Goal: Task Accomplishment & Management: Use online tool/utility

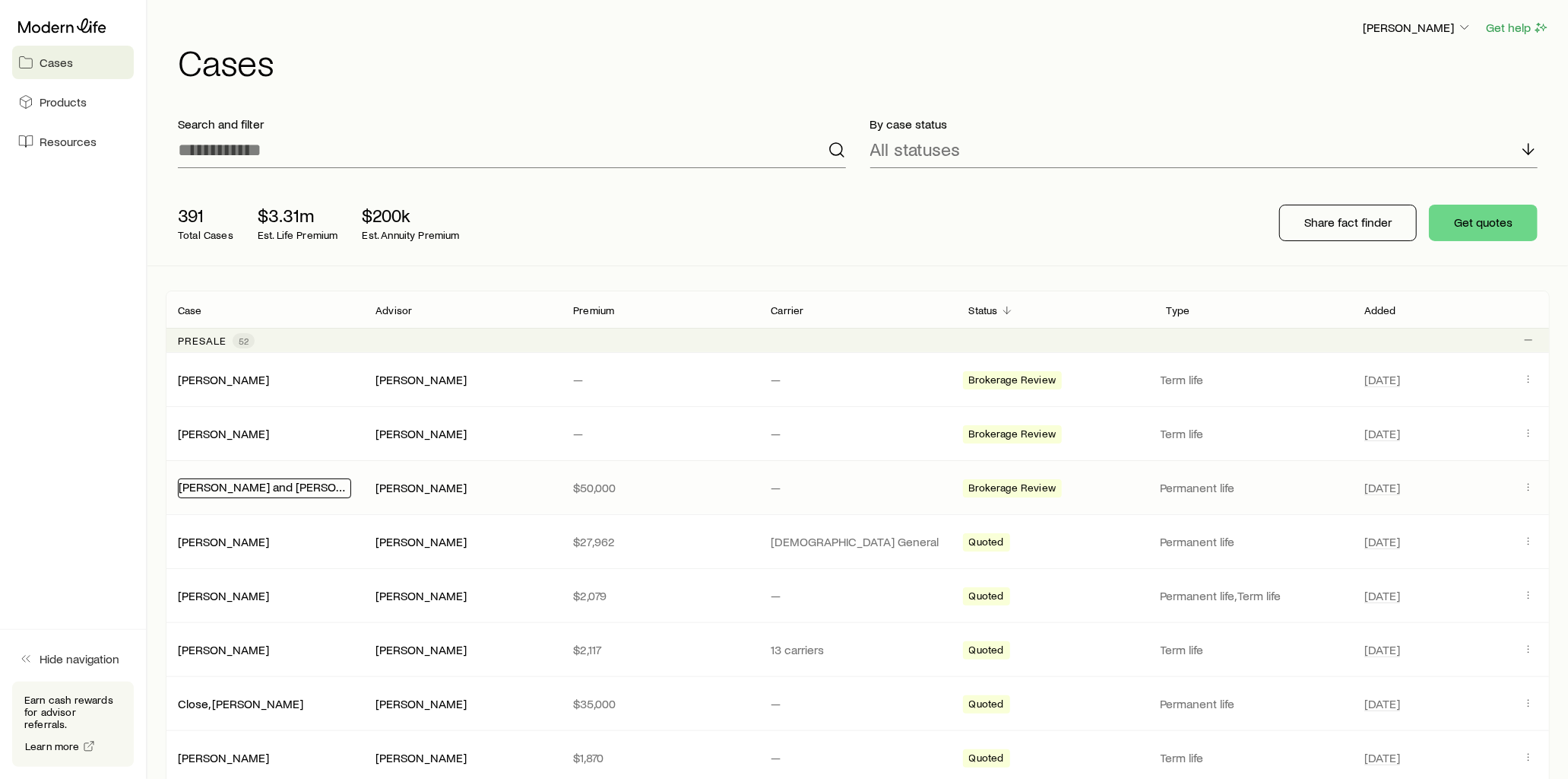
click at [284, 493] on link "[PERSON_NAME] and [PERSON_NAME]" at bounding box center [282, 486] width 208 height 15
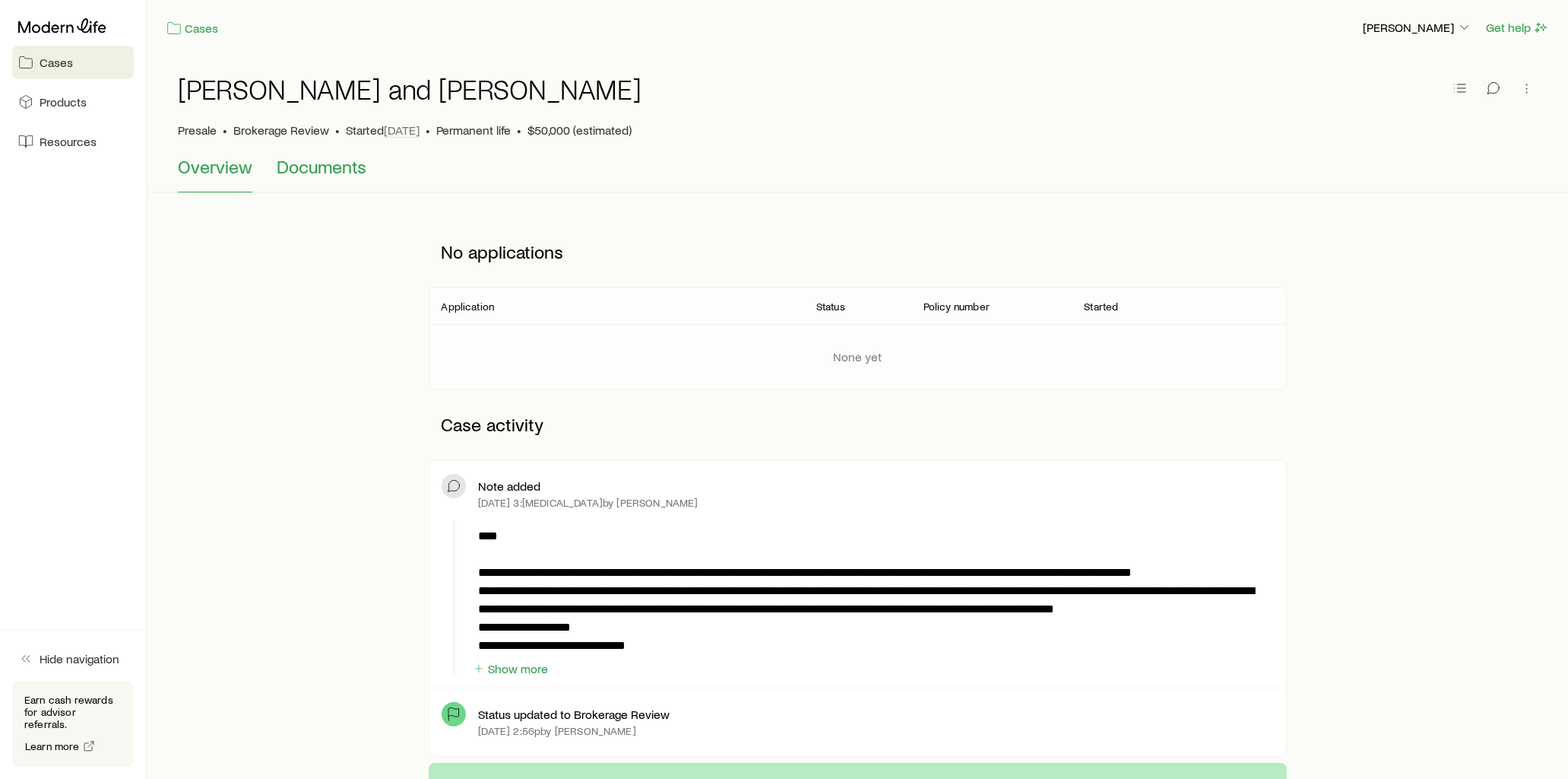
click at [307, 169] on span "Documents" at bounding box center [322, 167] width 90 height 22
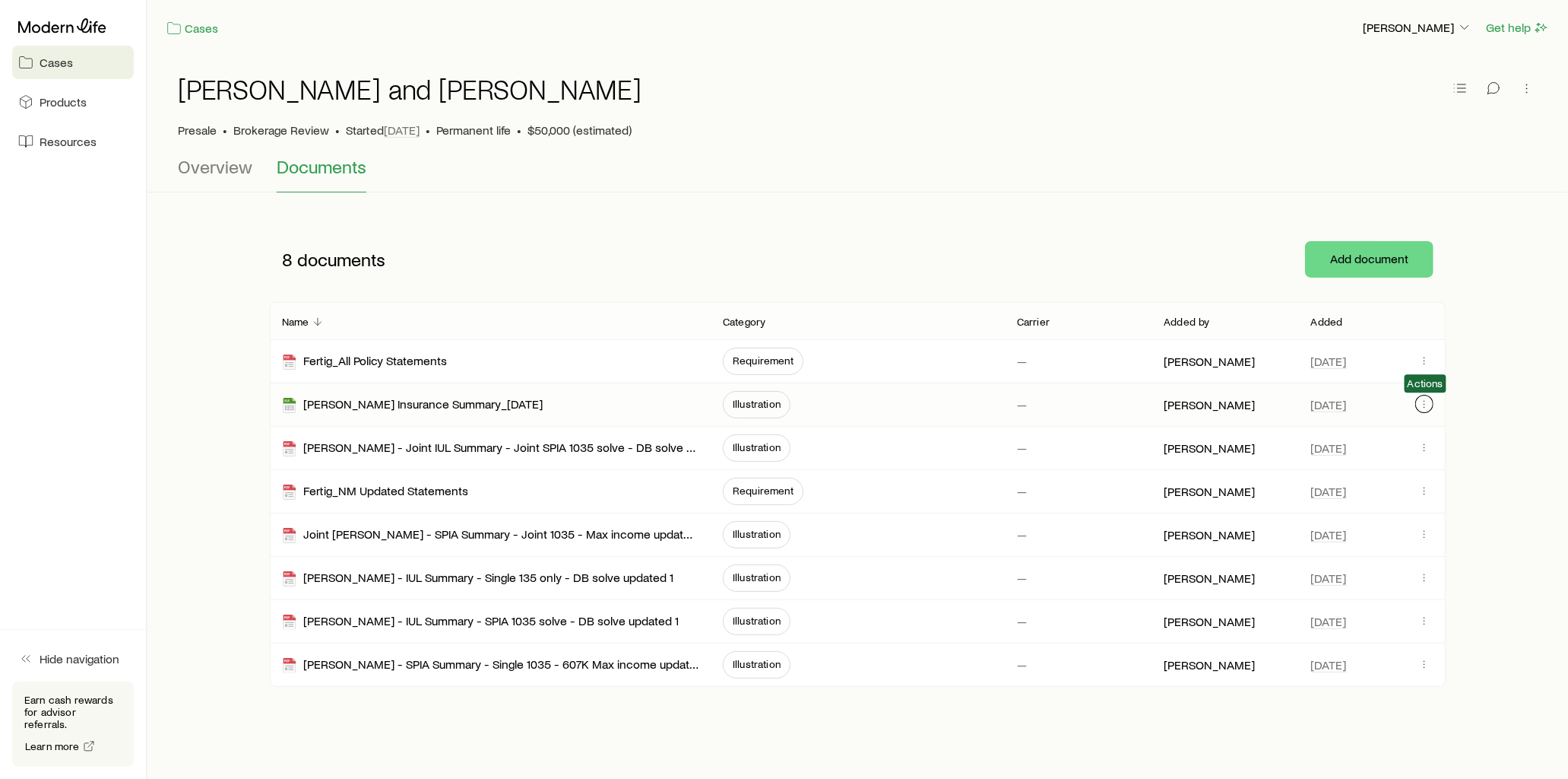
click at [1424, 406] on icon "button" at bounding box center [1424, 404] width 12 height 12
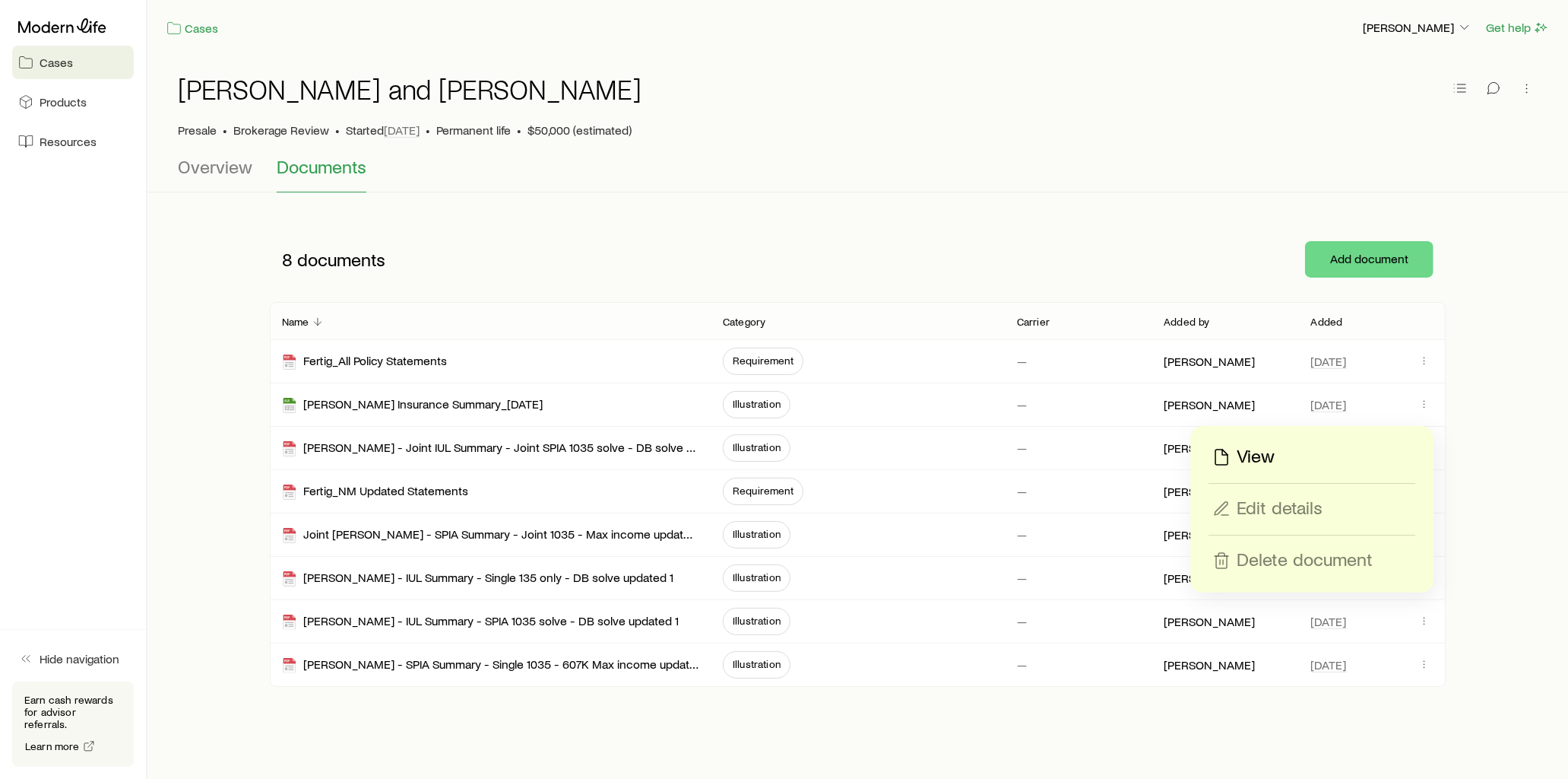
click at [1255, 456] on p "View" at bounding box center [1255, 457] width 38 height 25
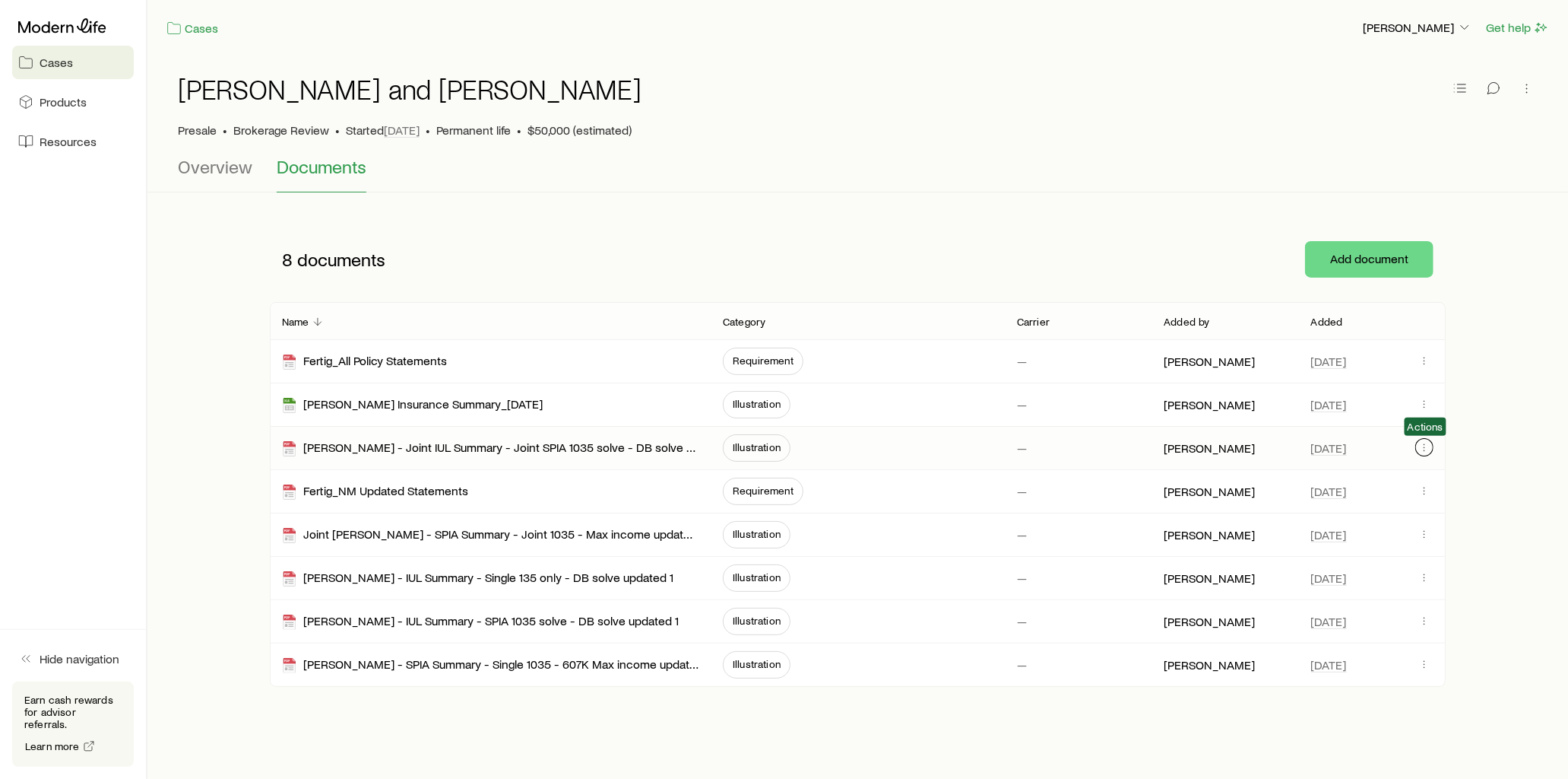
click at [1424, 449] on icon "button" at bounding box center [1424, 447] width 12 height 12
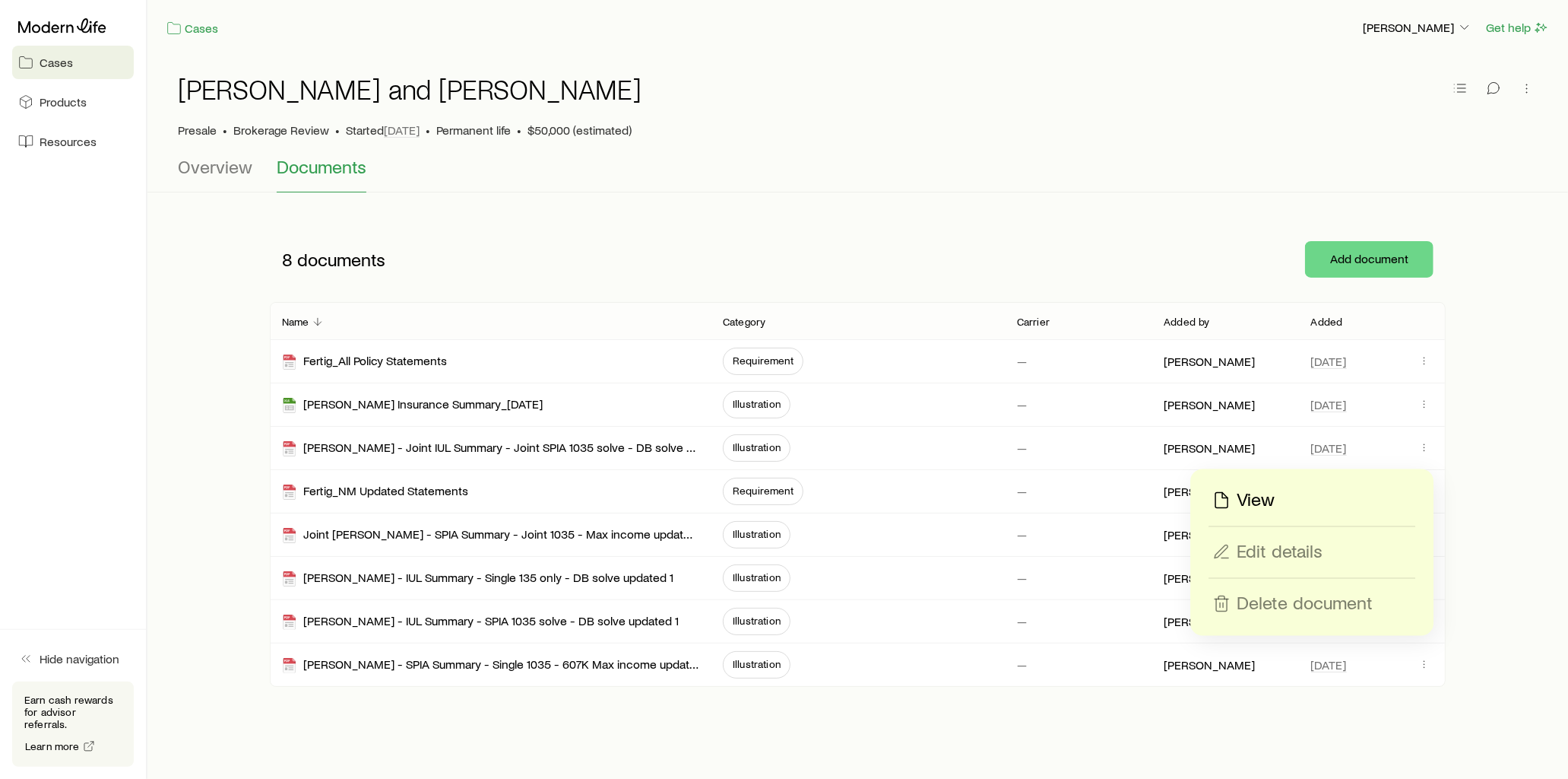
click at [1273, 494] on p "View" at bounding box center [1255, 500] width 38 height 25
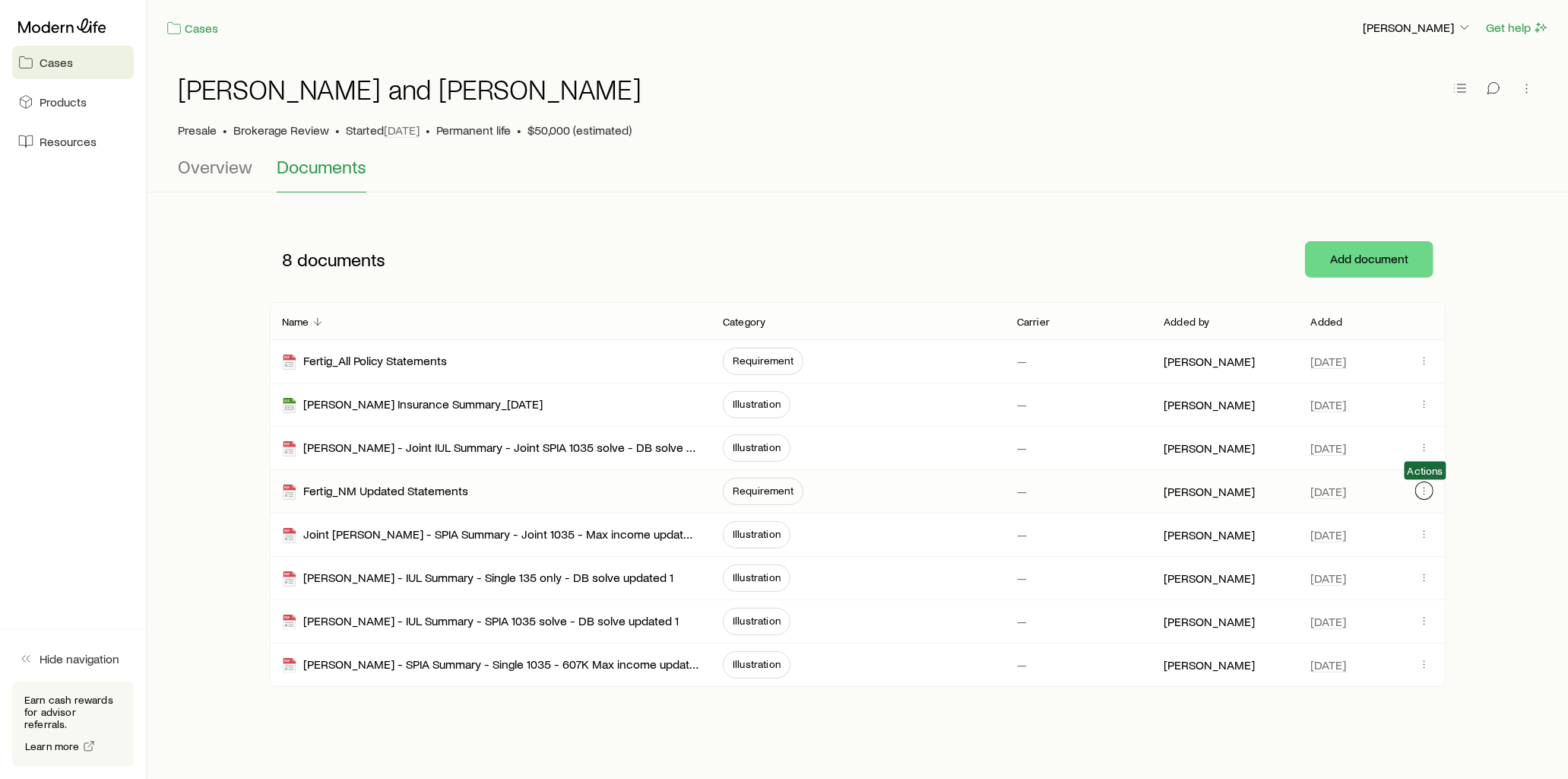
click at [1430, 491] on icon "button" at bounding box center [1424, 491] width 12 height 12
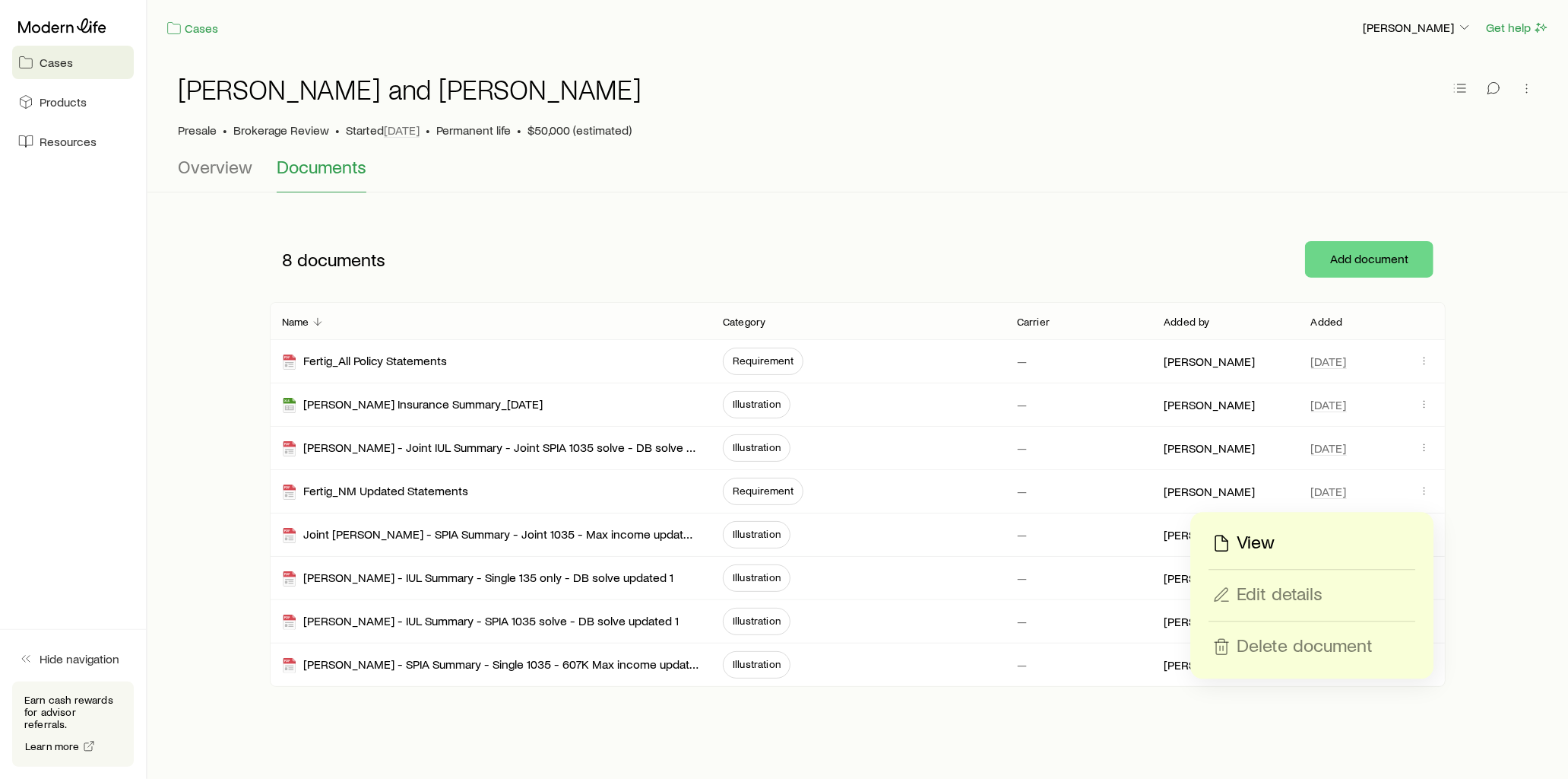
click at [1264, 536] on p "View" at bounding box center [1255, 544] width 38 height 25
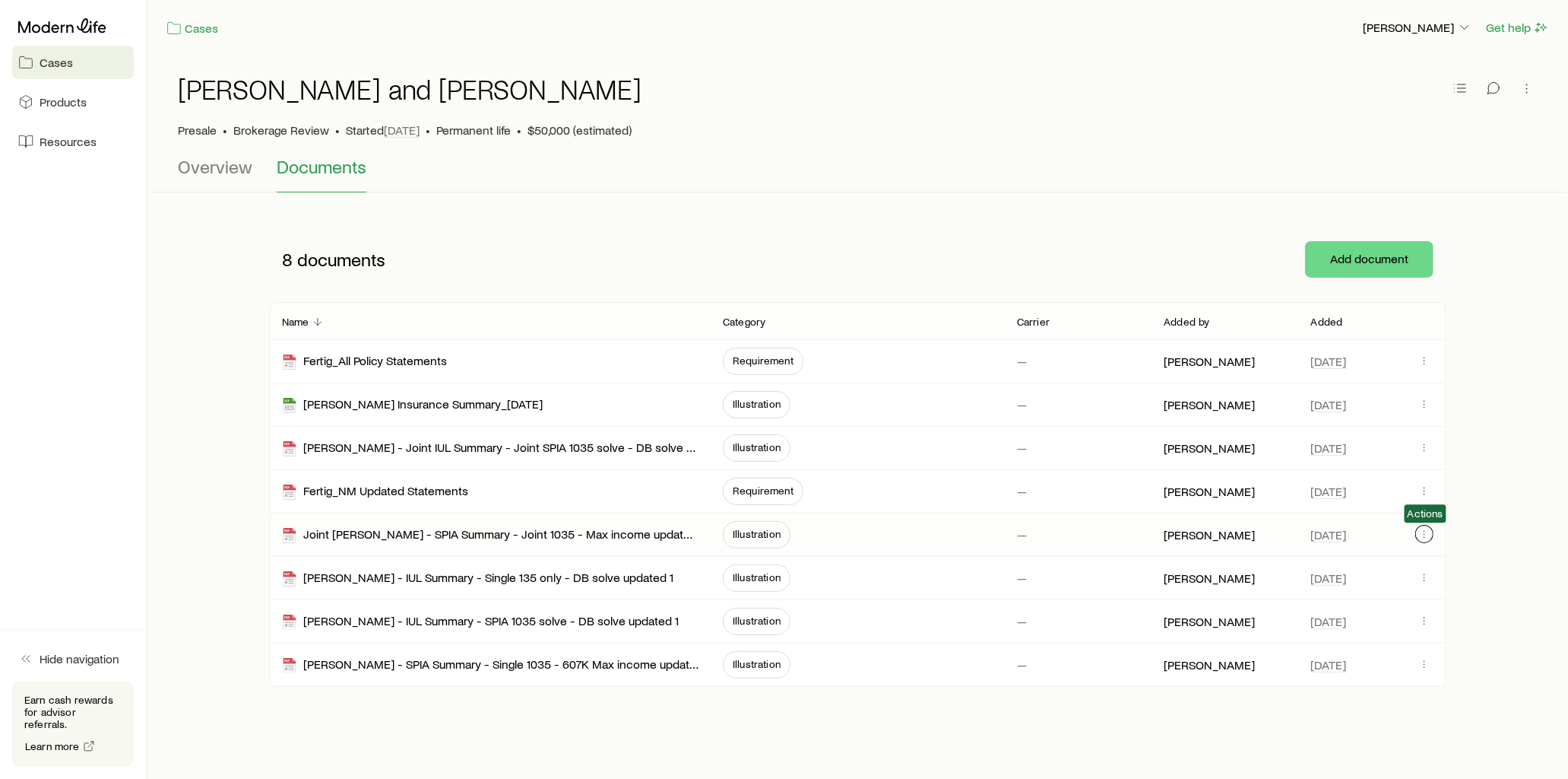
click at [1424, 535] on icon "button" at bounding box center [1424, 534] width 1 height 1
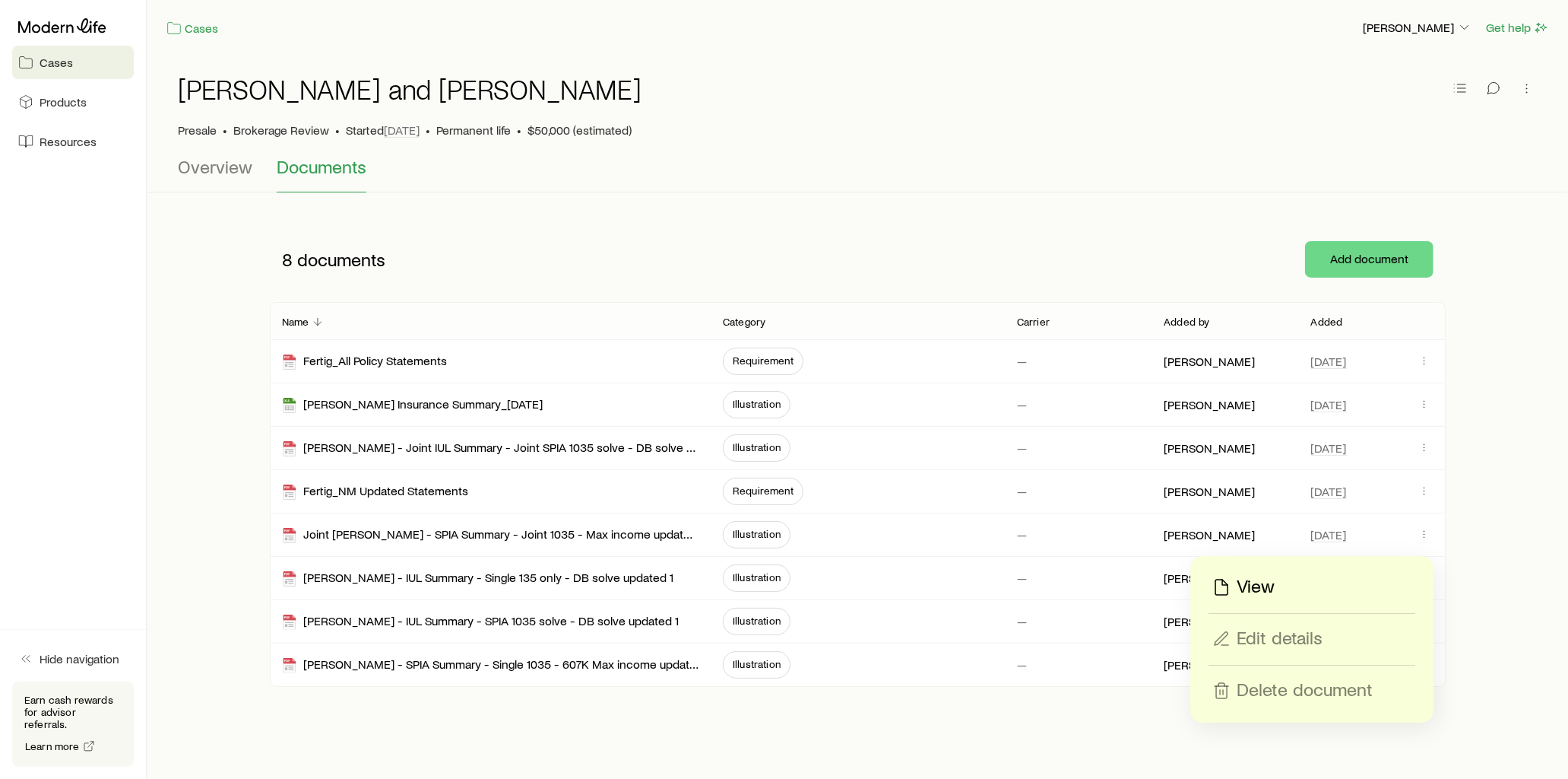
click at [1250, 584] on p "View" at bounding box center [1255, 588] width 38 height 25
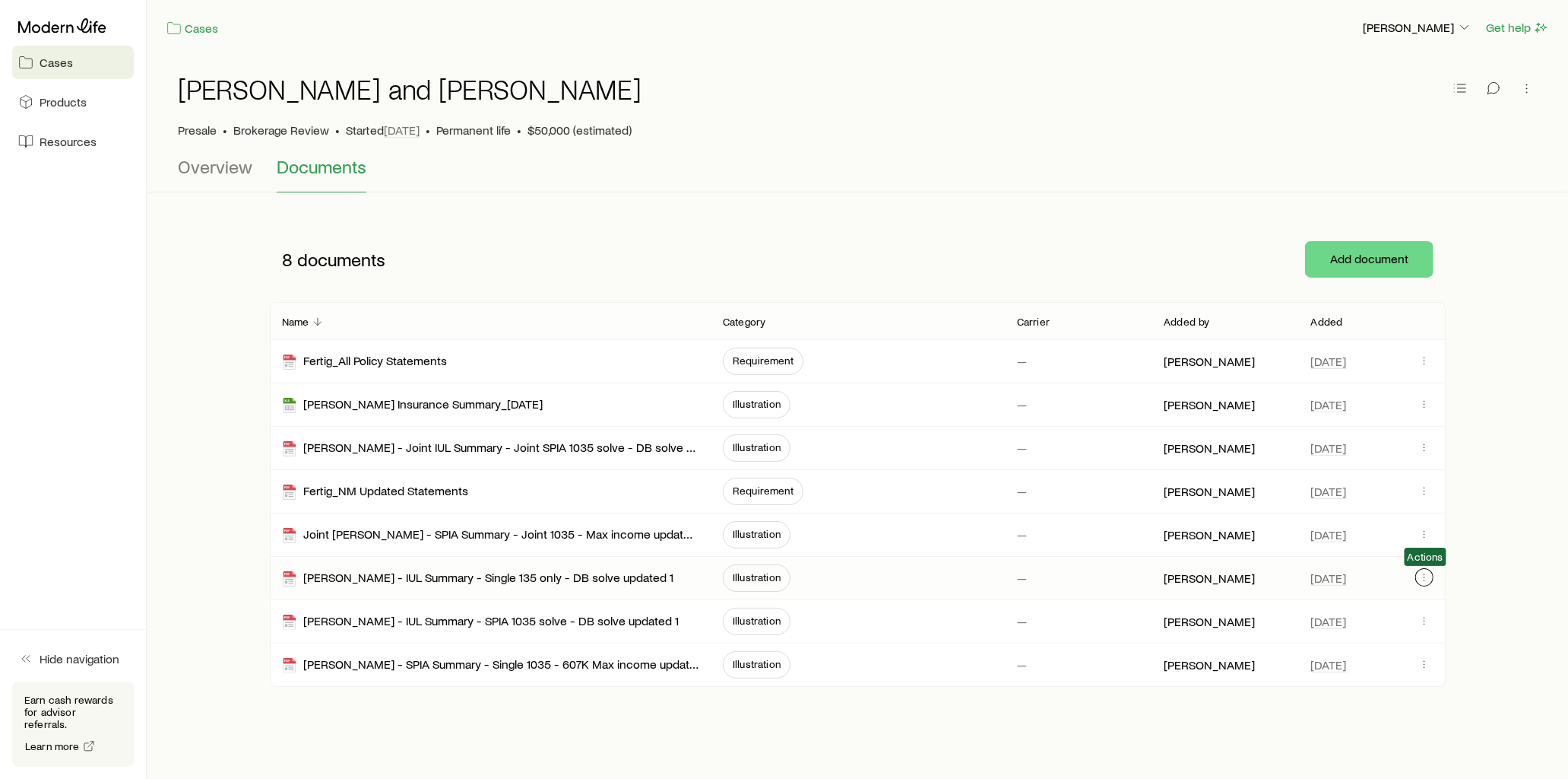
click at [1424, 577] on icon "button" at bounding box center [1424, 577] width 12 height 12
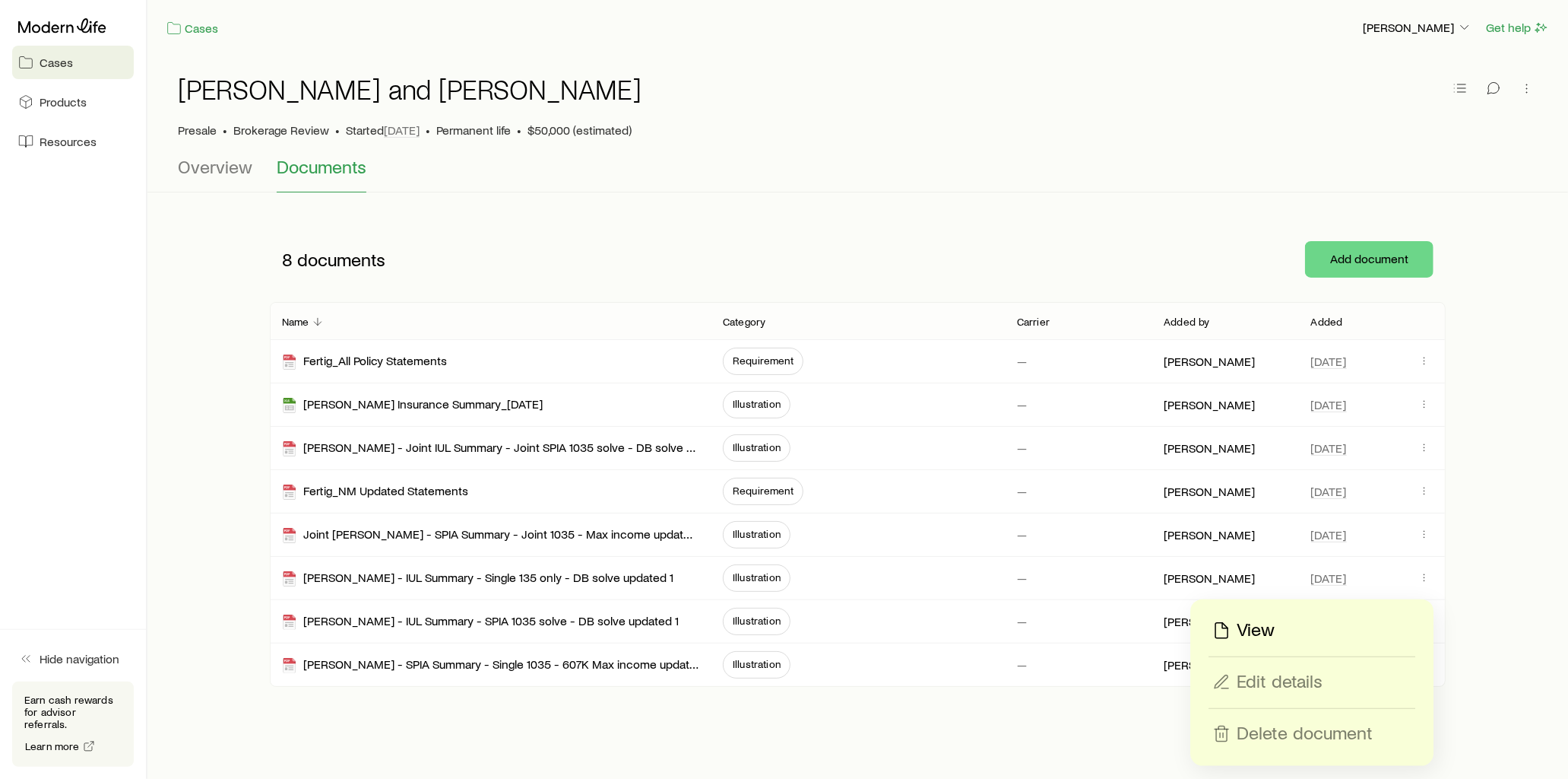
click at [1266, 628] on p "View" at bounding box center [1255, 631] width 38 height 25
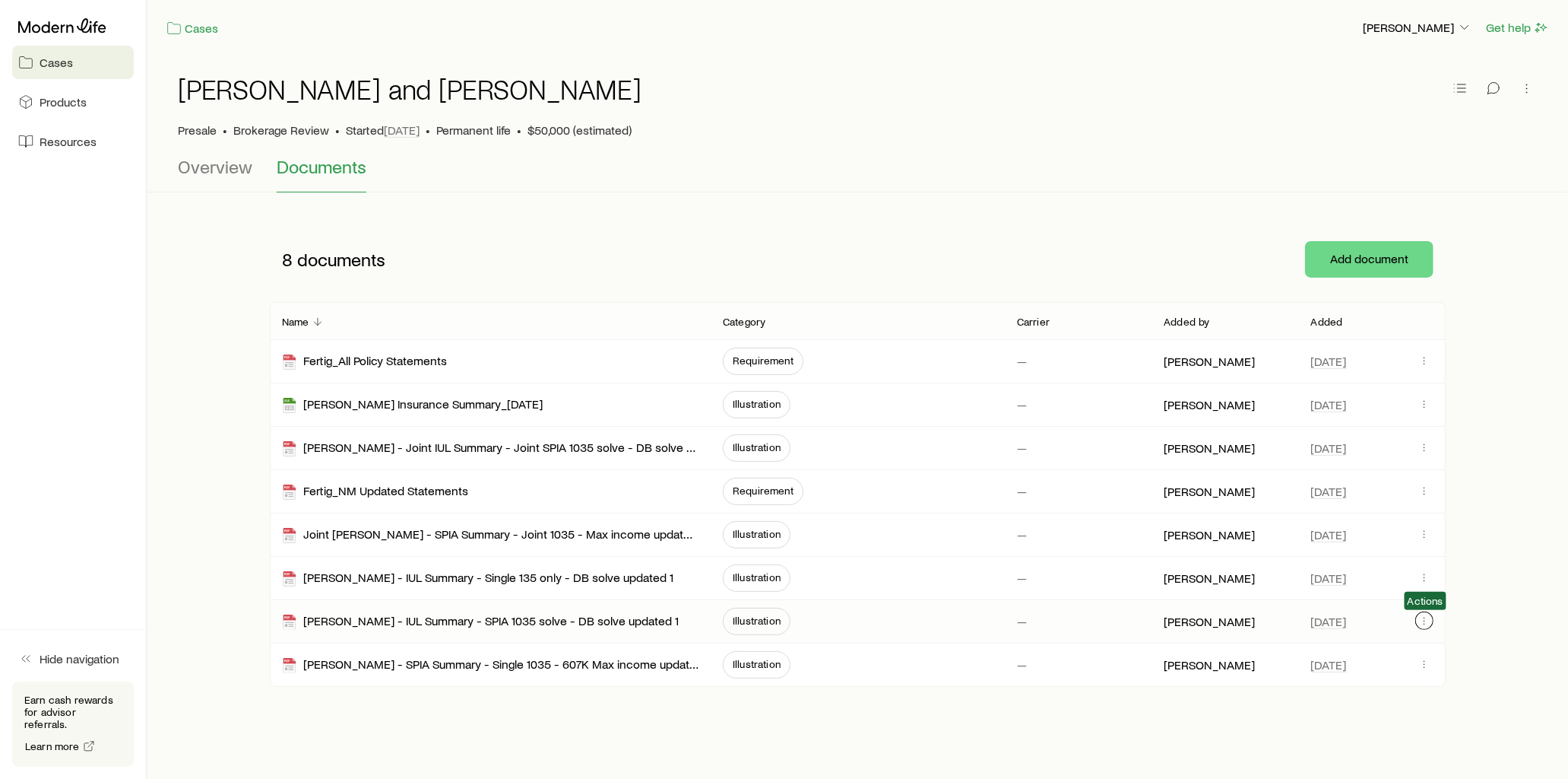
click at [1425, 625] on icon "button" at bounding box center [1424, 621] width 12 height 12
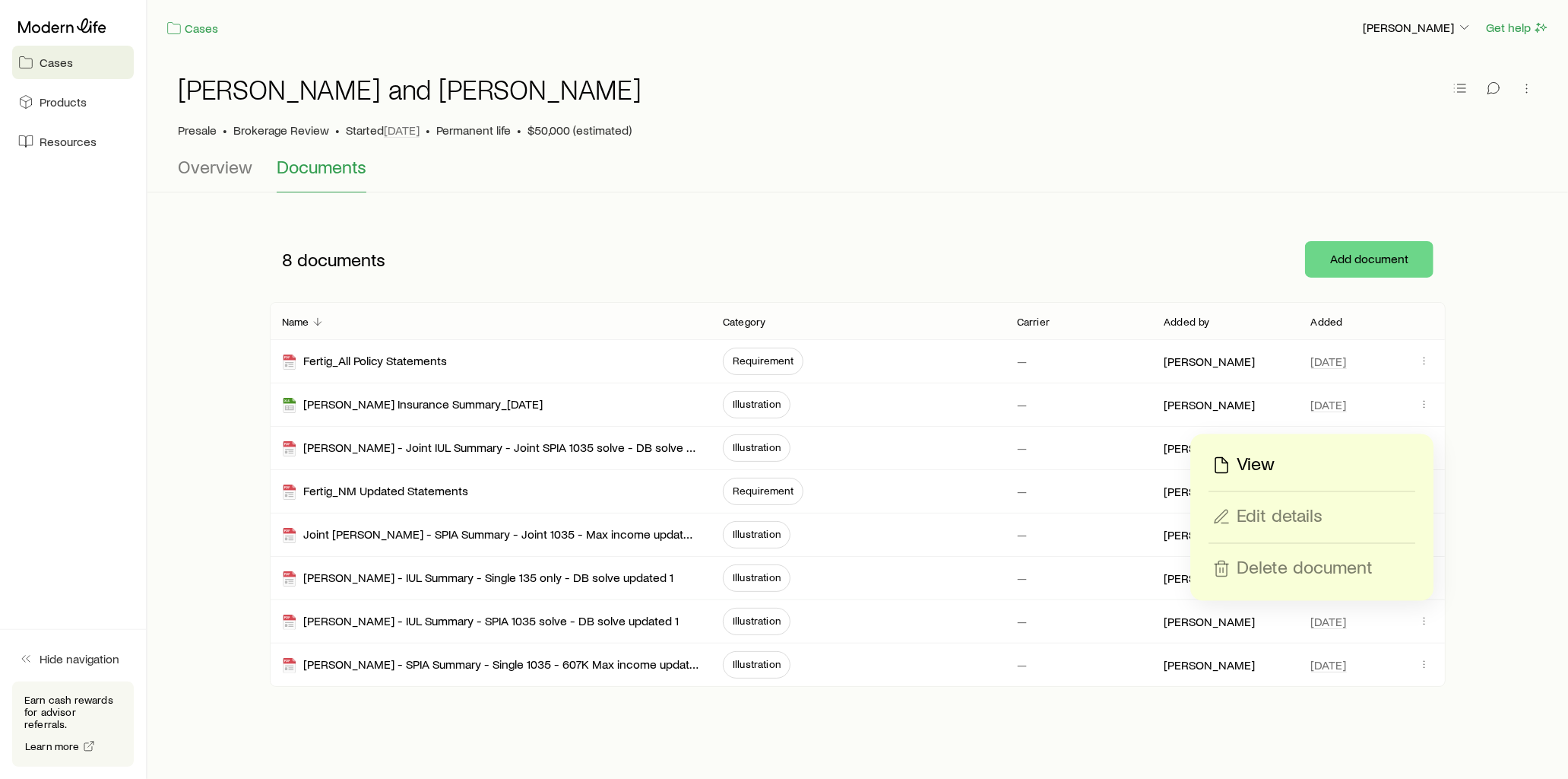
click at [1257, 465] on p "View" at bounding box center [1255, 466] width 38 height 25
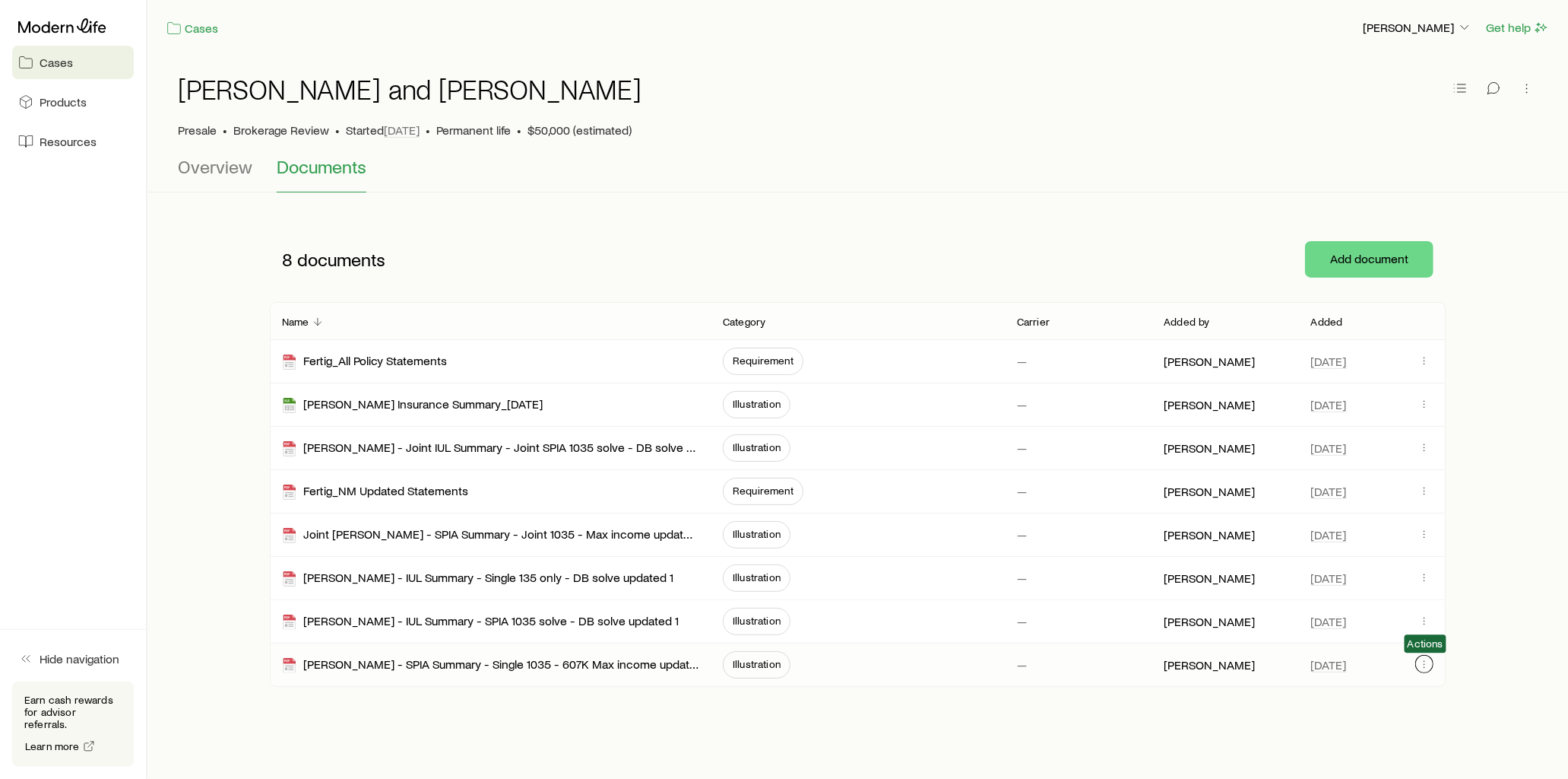
click at [1424, 667] on icon "button" at bounding box center [1424, 664] width 12 height 12
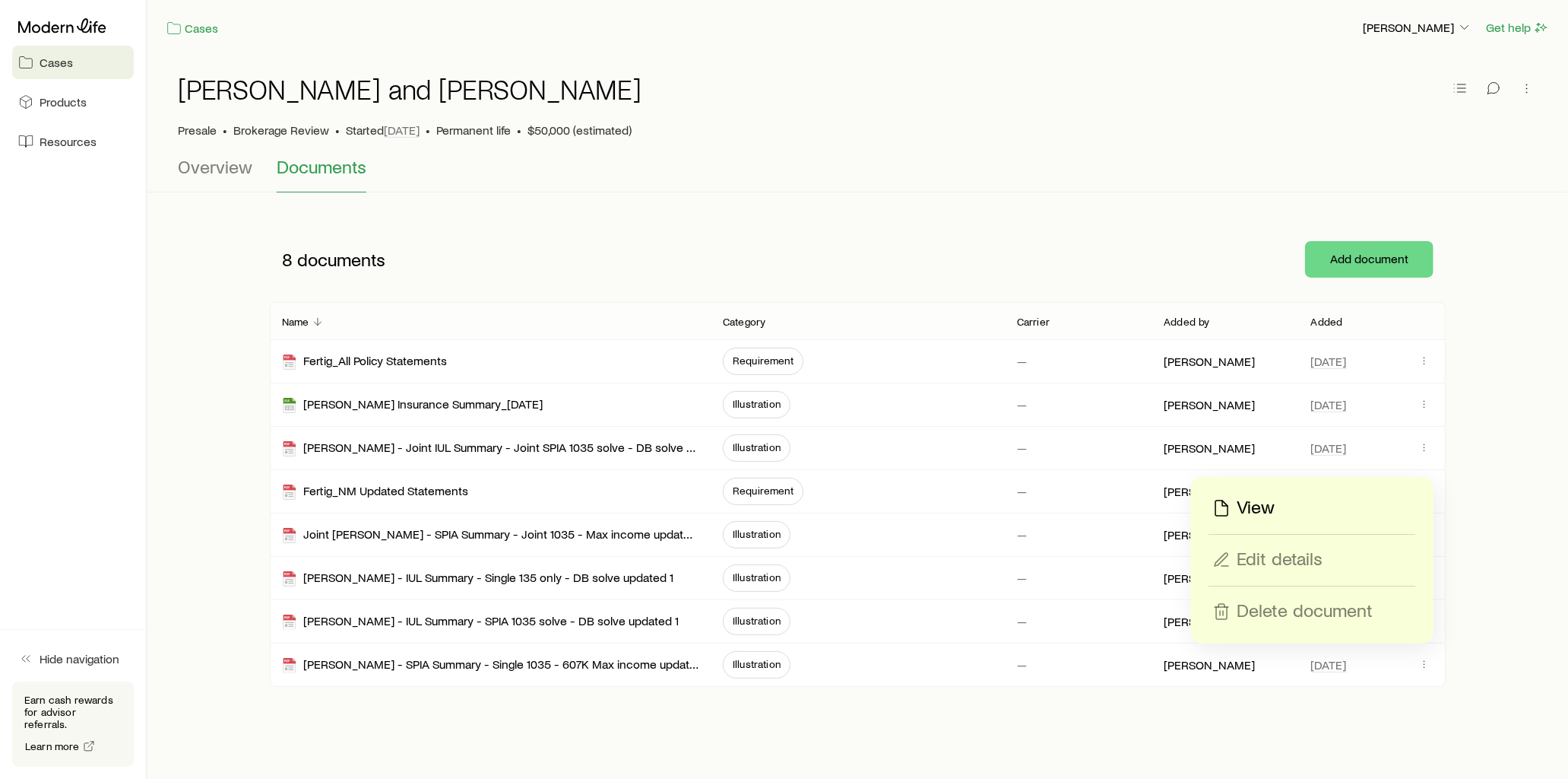
click at [1262, 506] on p "View" at bounding box center [1255, 508] width 38 height 25
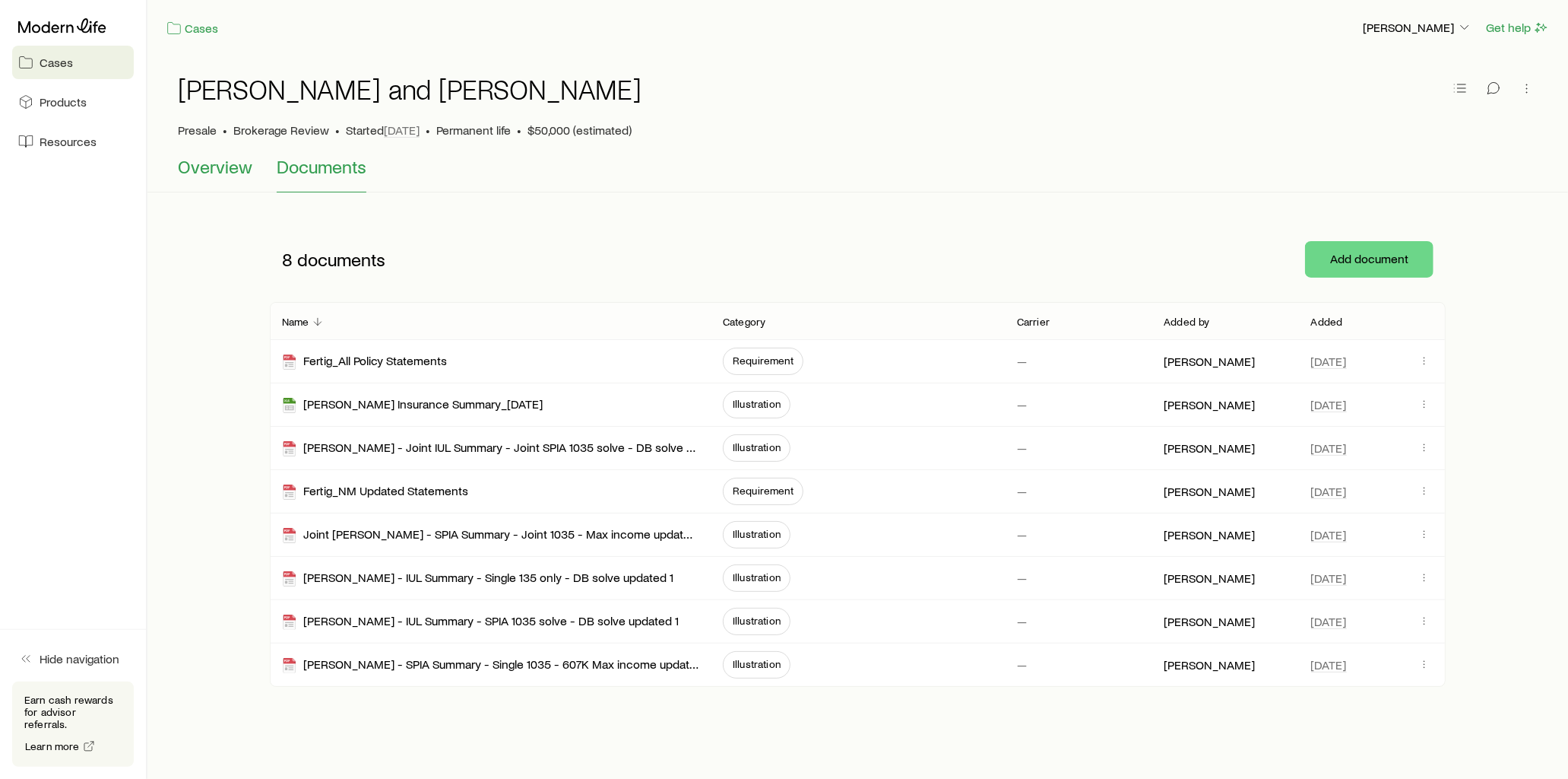
click at [218, 172] on span "Overview" at bounding box center [215, 167] width 75 height 22
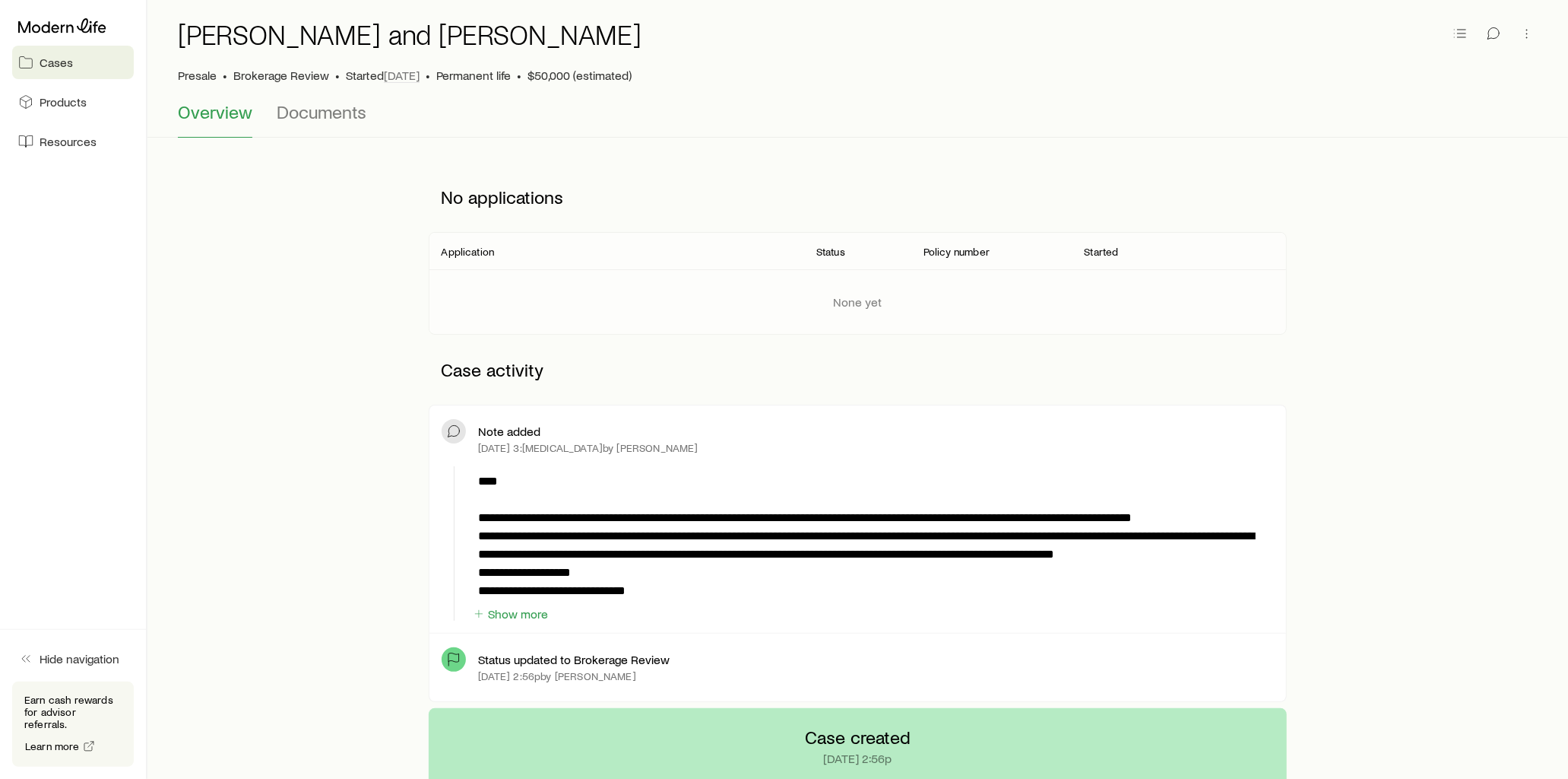
scroll to position [84, 0]
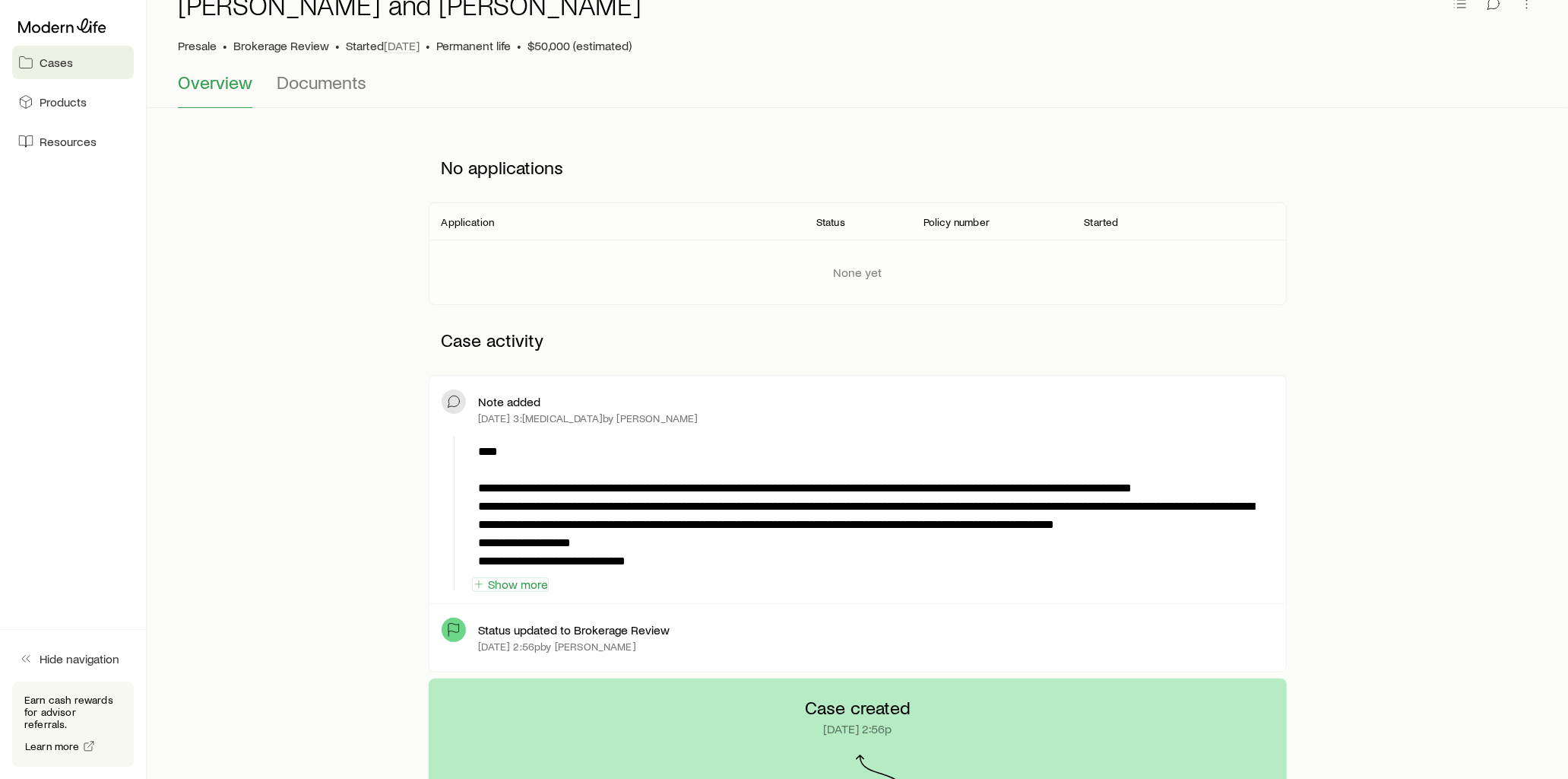
click at [522, 583] on button "Show more" at bounding box center [510, 584] width 76 height 15
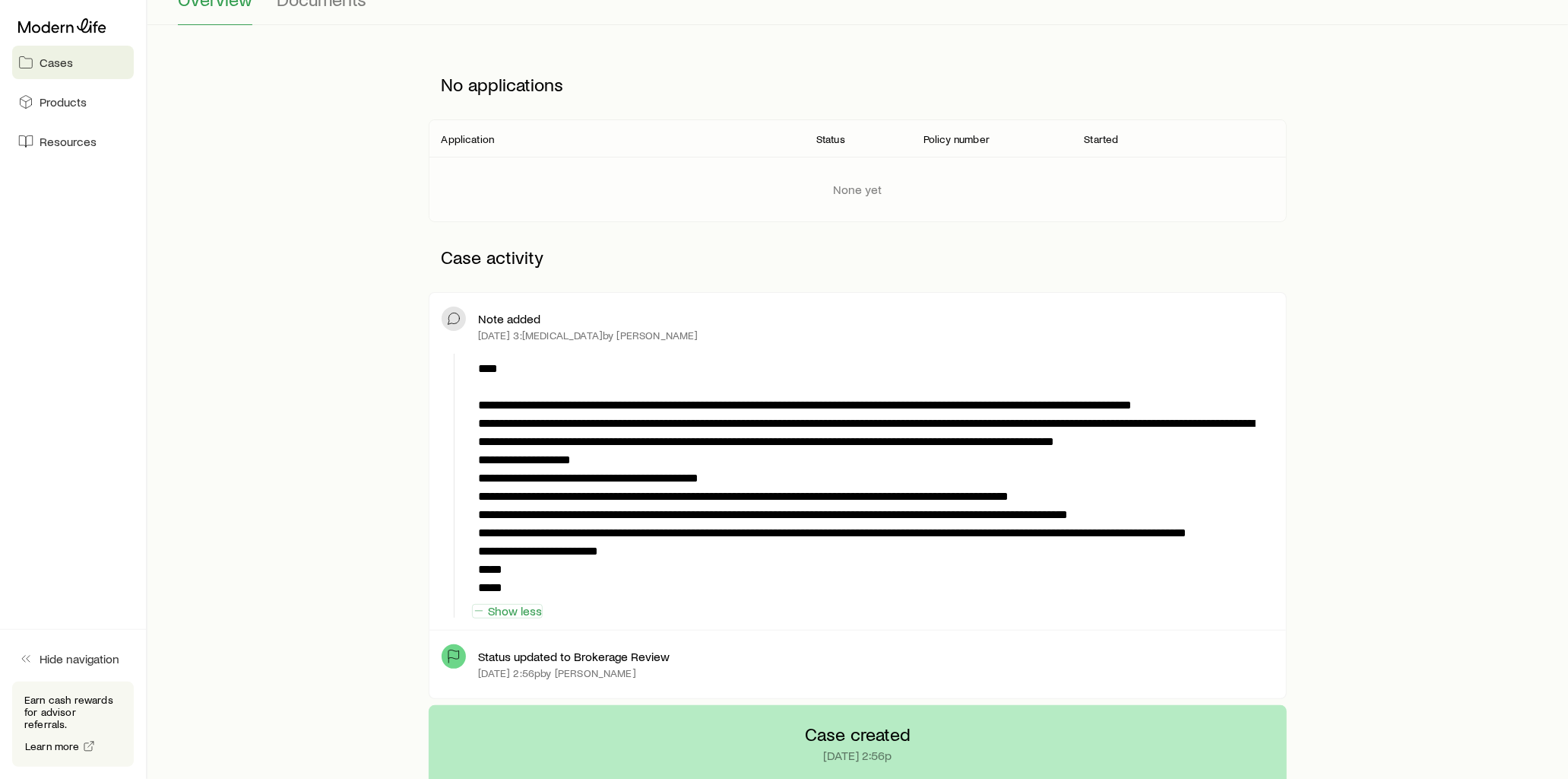
scroll to position [0, 0]
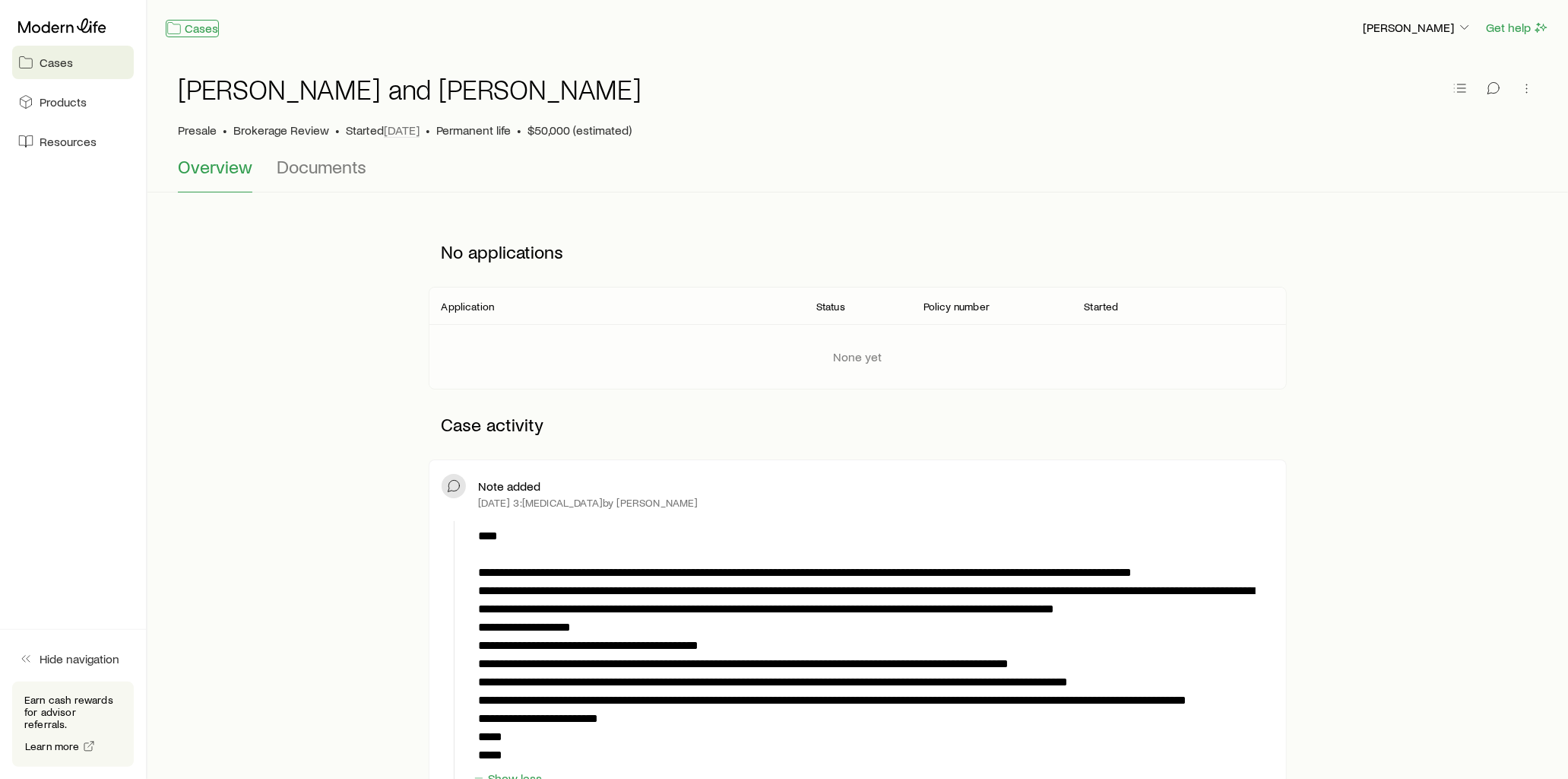
click at [194, 24] on link "Cases" at bounding box center [192, 29] width 53 height 18
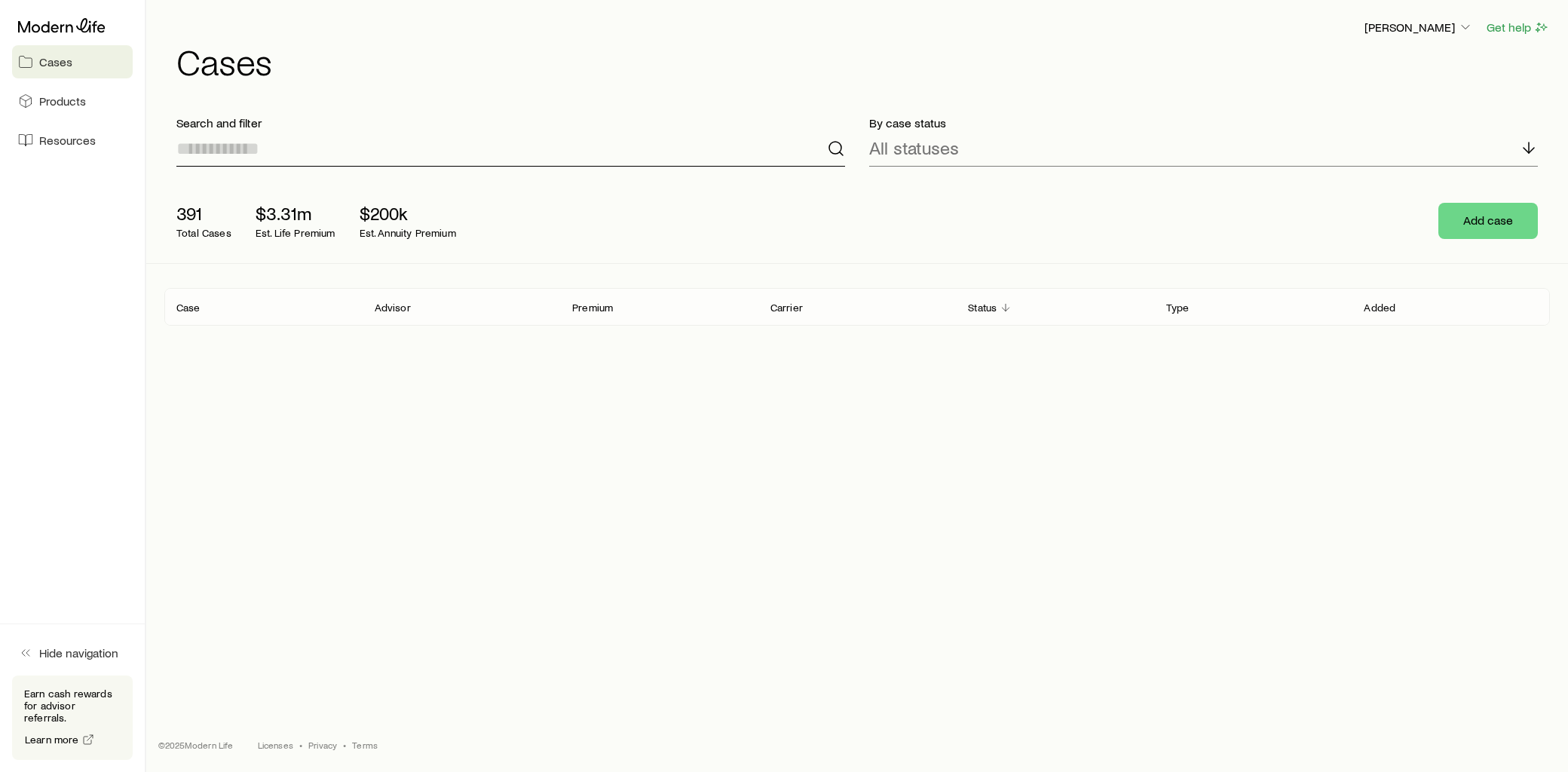
click at [285, 146] on input at bounding box center [511, 148] width 669 height 36
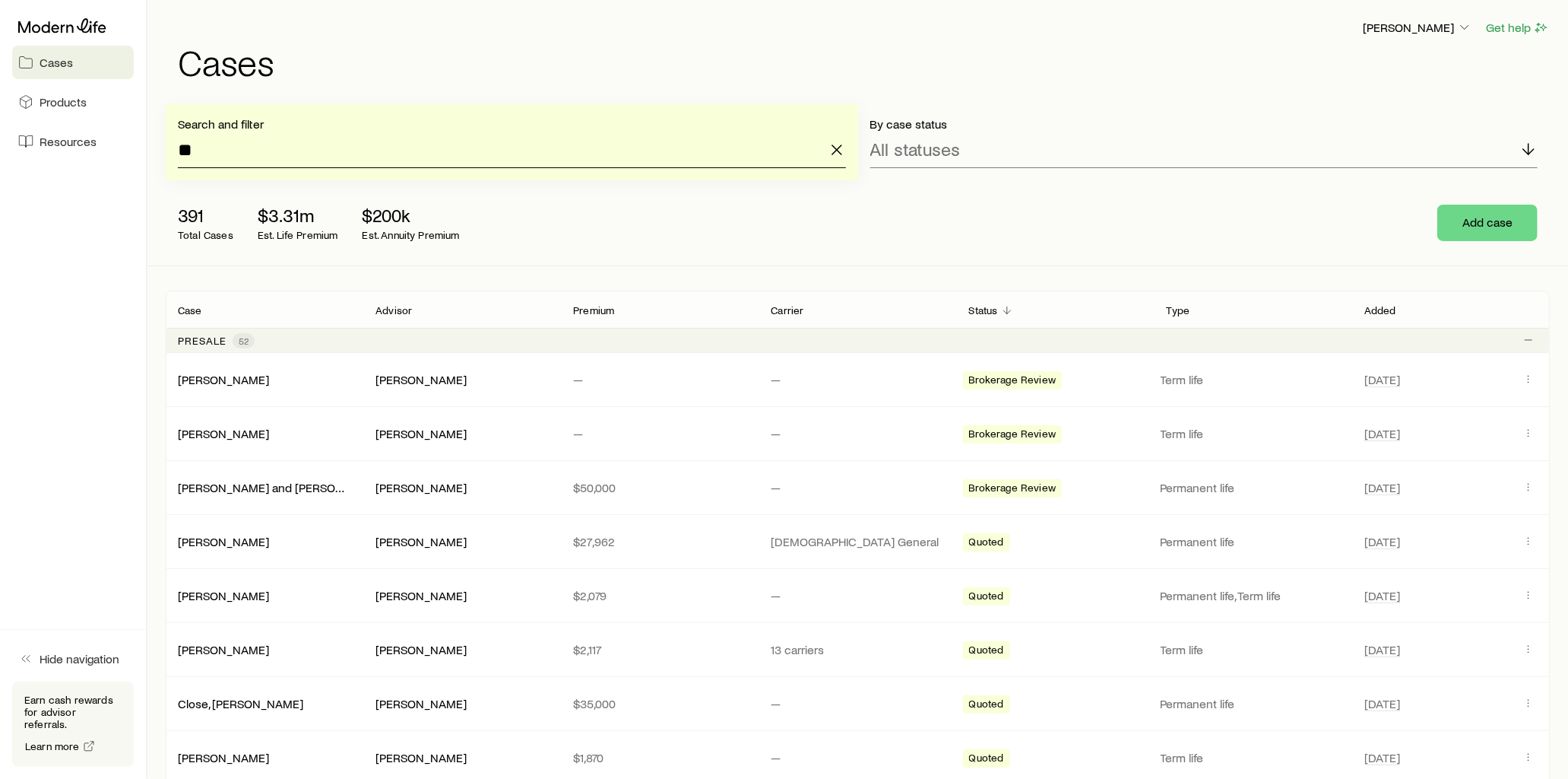
type input "*"
click at [226, 381] on link "[PERSON_NAME]" at bounding box center [224, 378] width 91 height 15
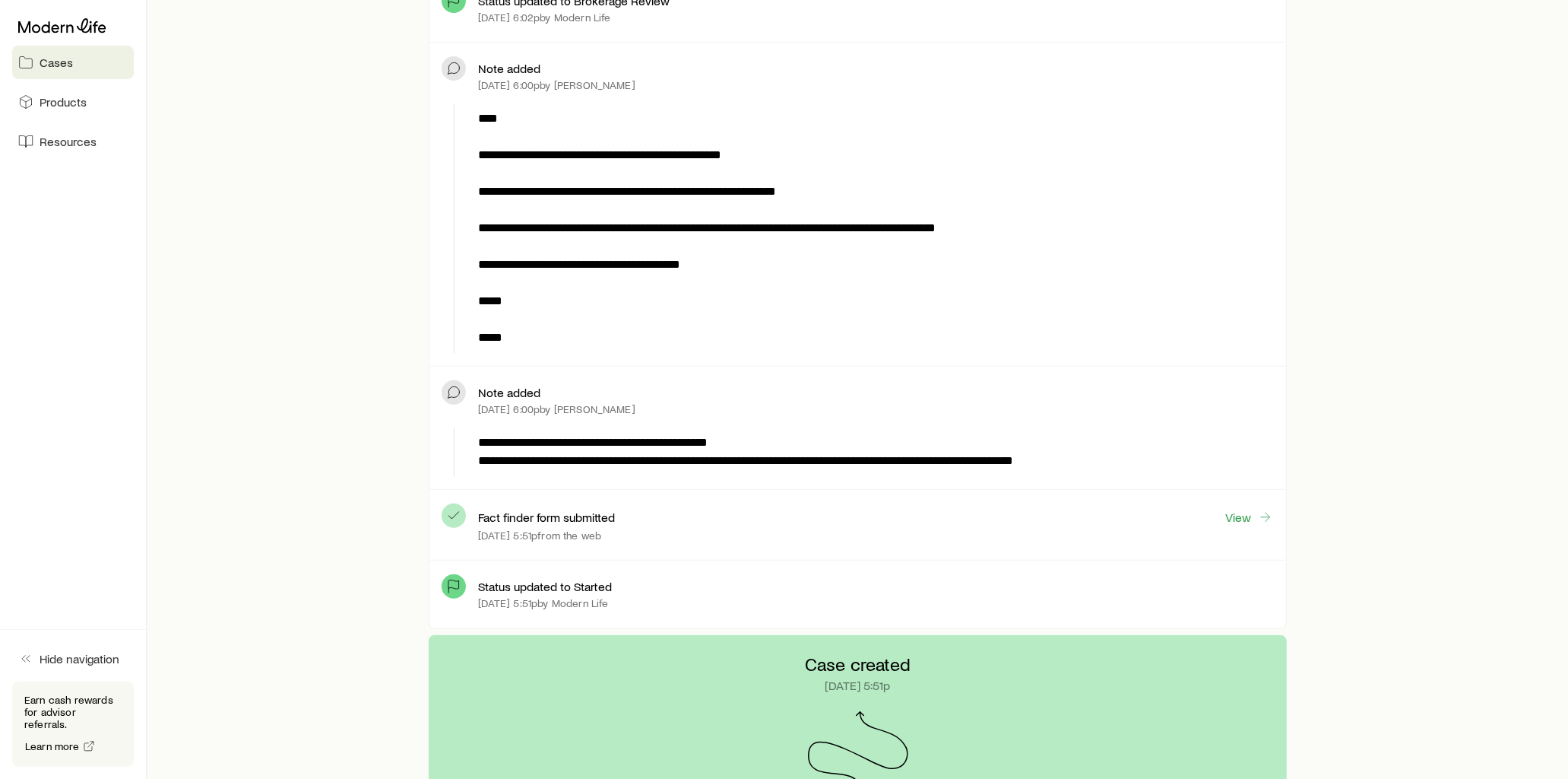
scroll to position [506, 0]
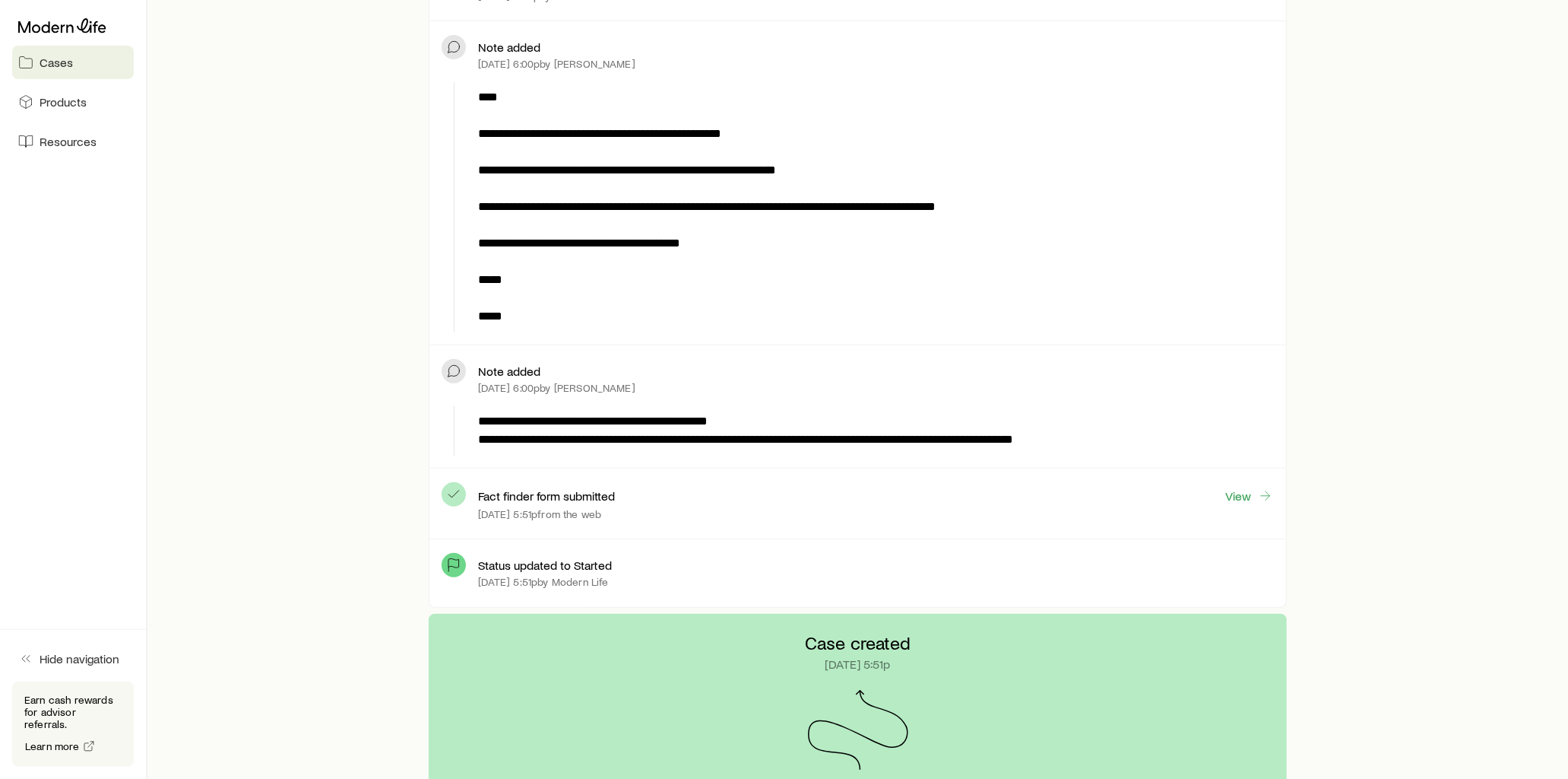
click at [100, 63] on link "Cases" at bounding box center [73, 62] width 122 height 33
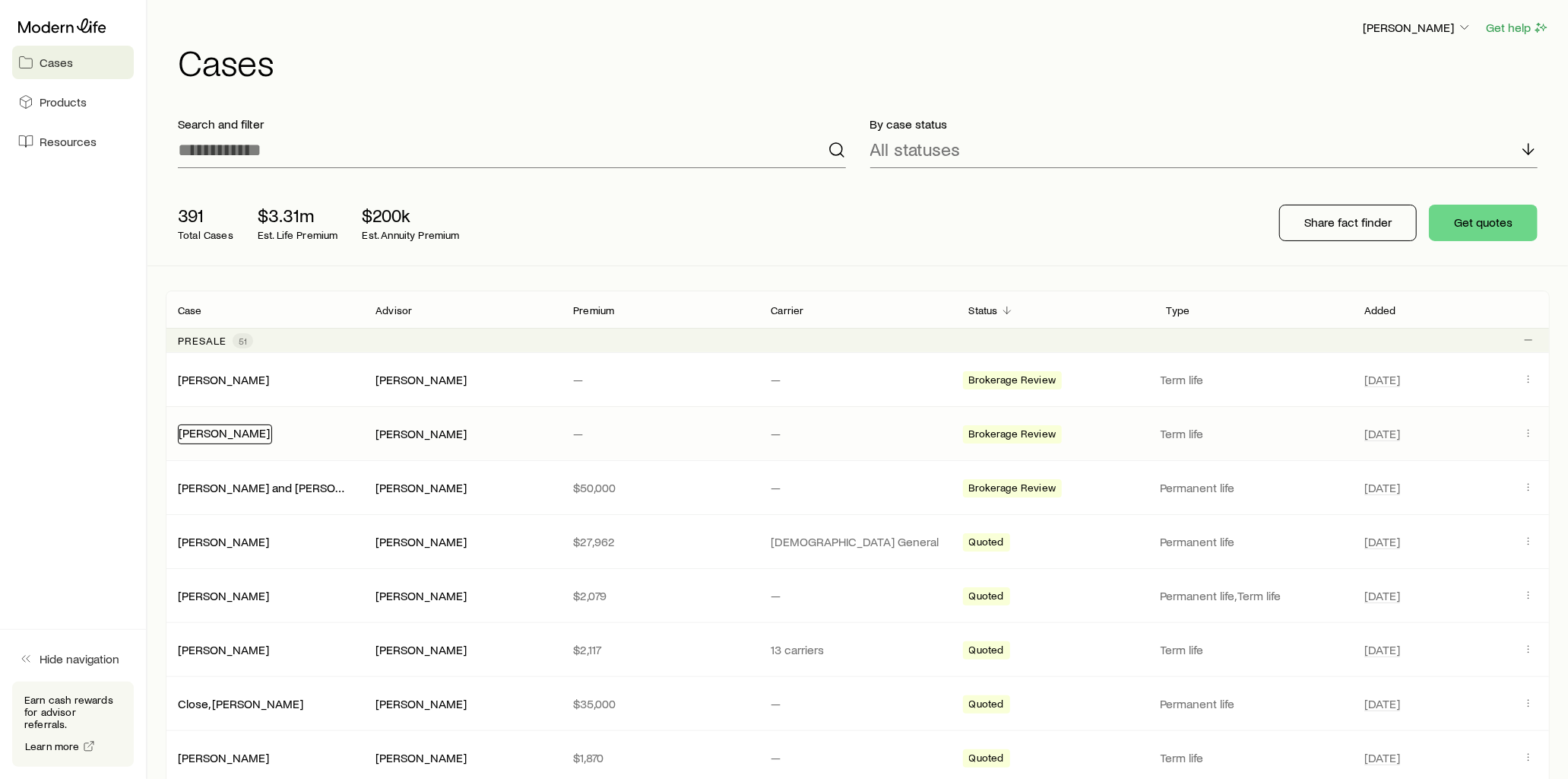
click at [231, 434] on link "[PERSON_NAME]" at bounding box center [224, 432] width 91 height 15
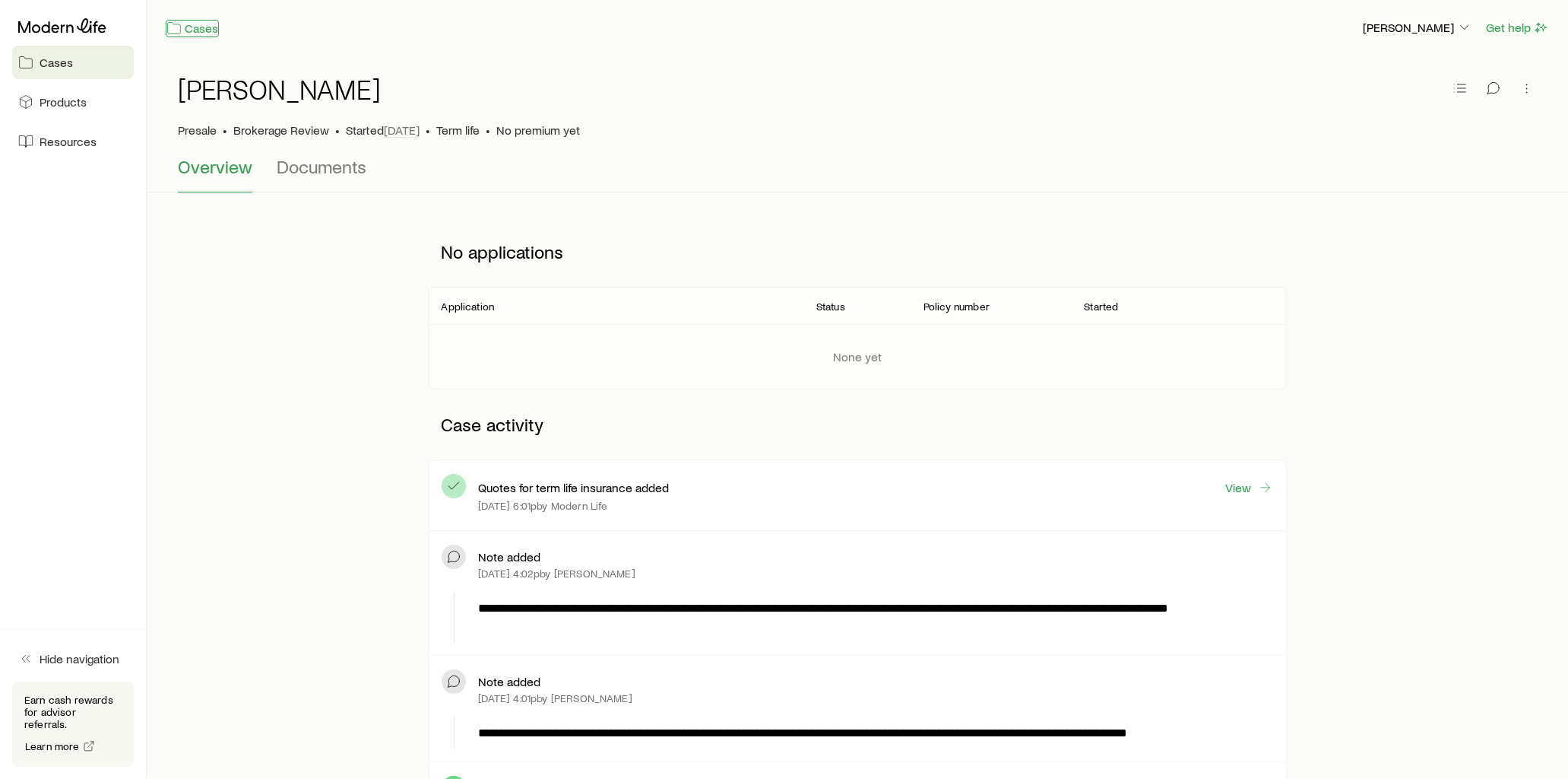
click at [203, 35] on link "Cases" at bounding box center [192, 29] width 53 height 18
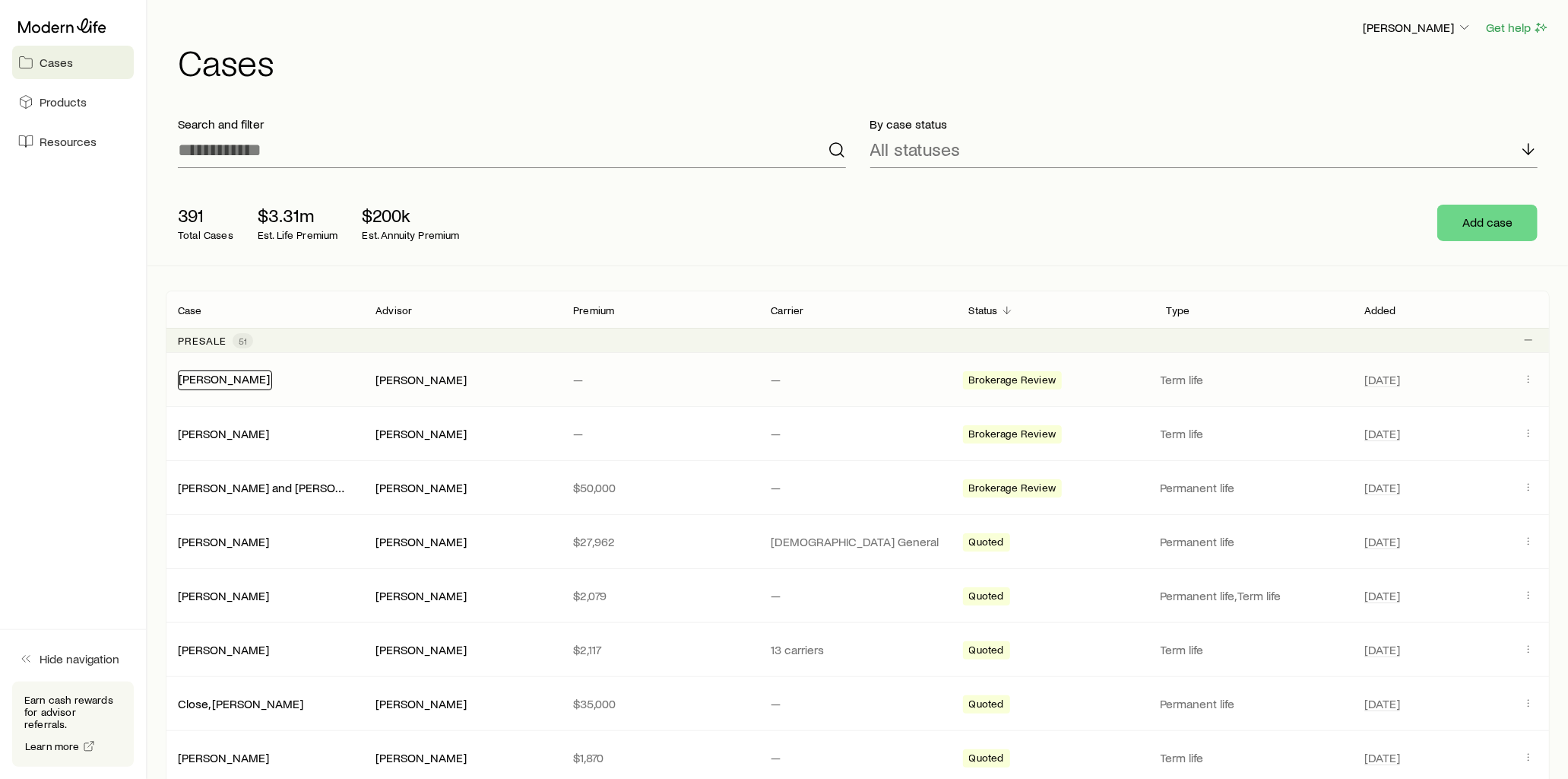
click at [233, 384] on link "[PERSON_NAME]" at bounding box center [224, 378] width 91 height 15
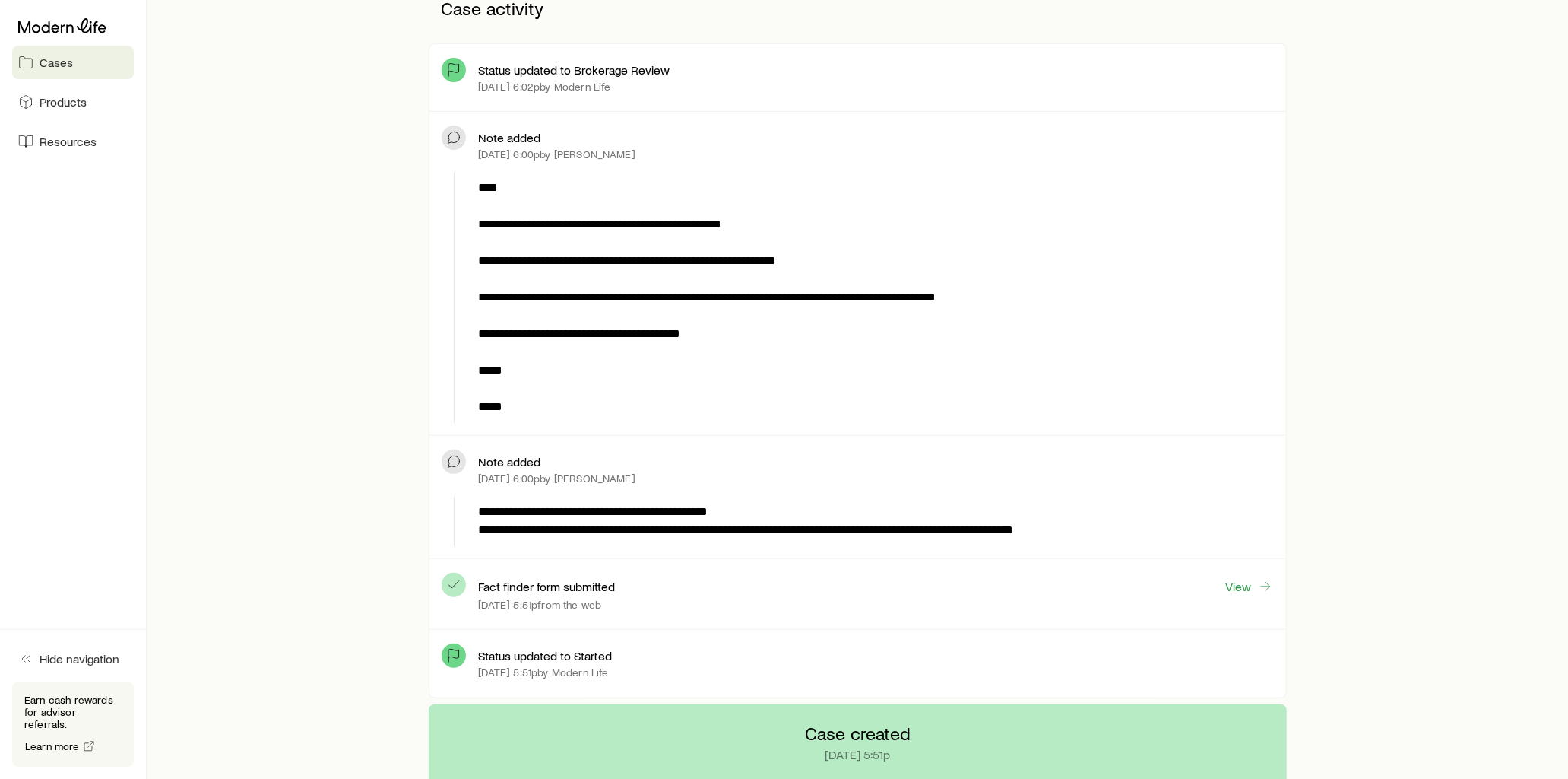
scroll to position [506, 0]
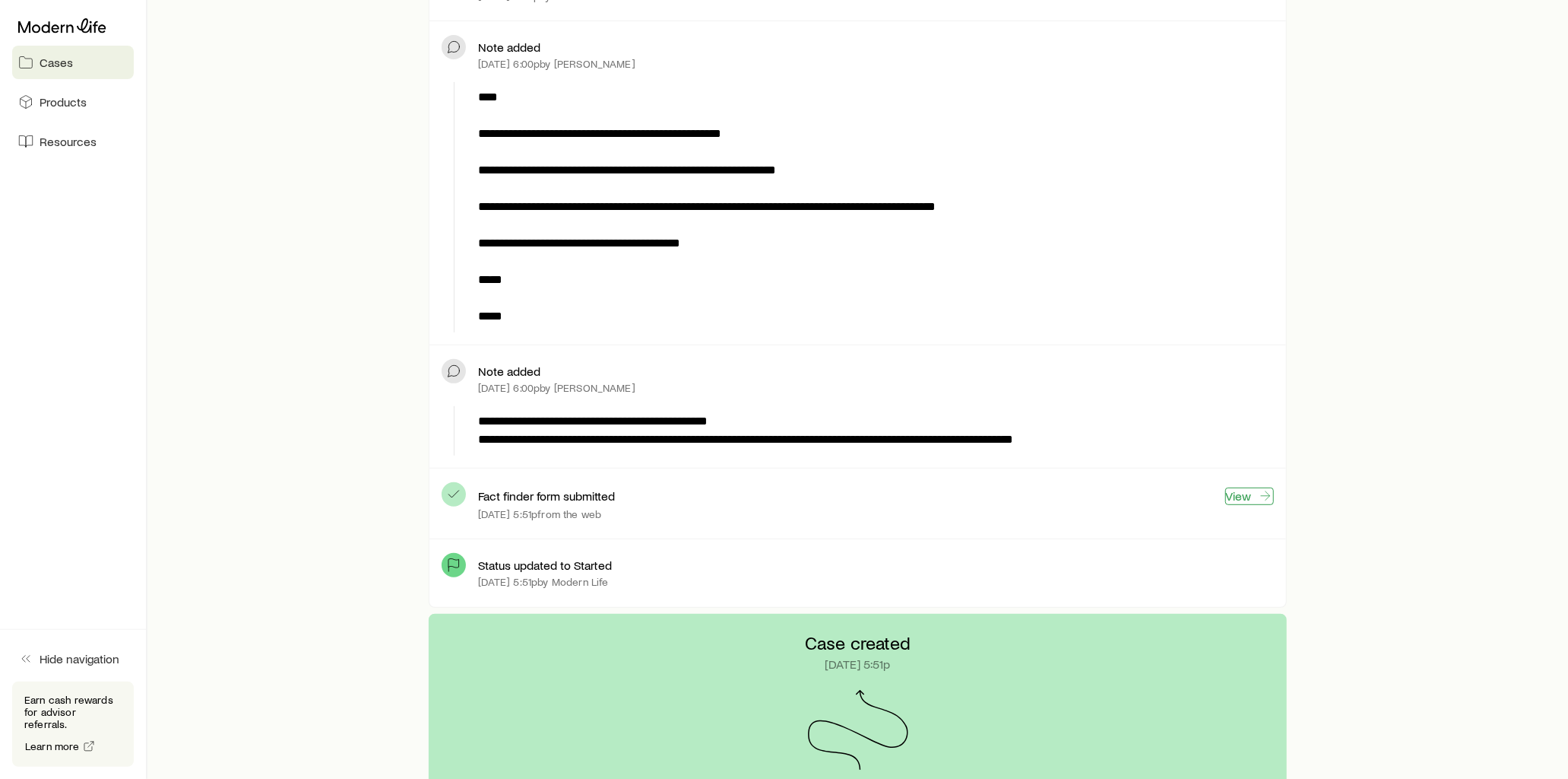
click at [1252, 496] on link "View" at bounding box center [1249, 496] width 49 height 18
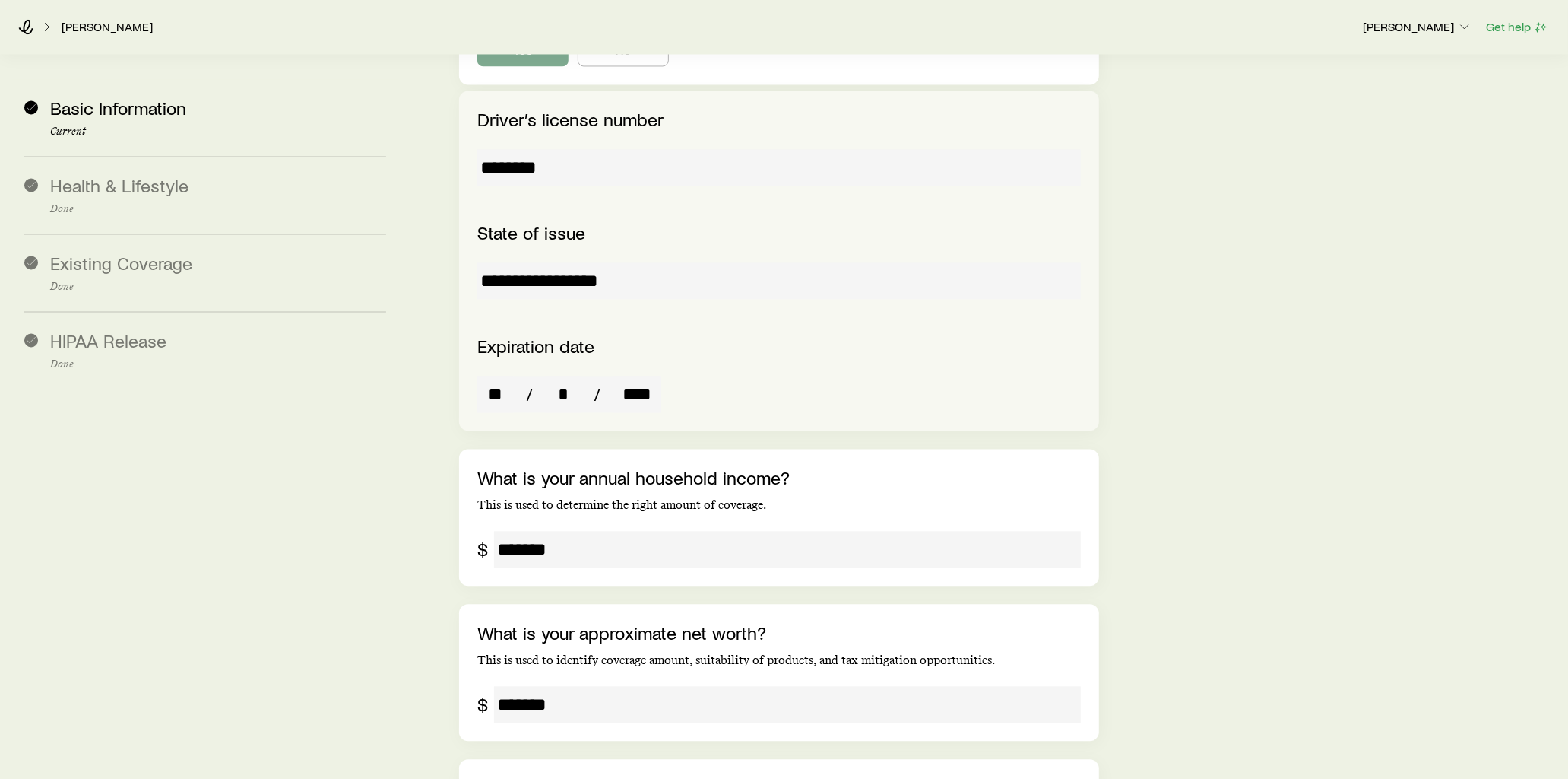
scroll to position [2620, 0]
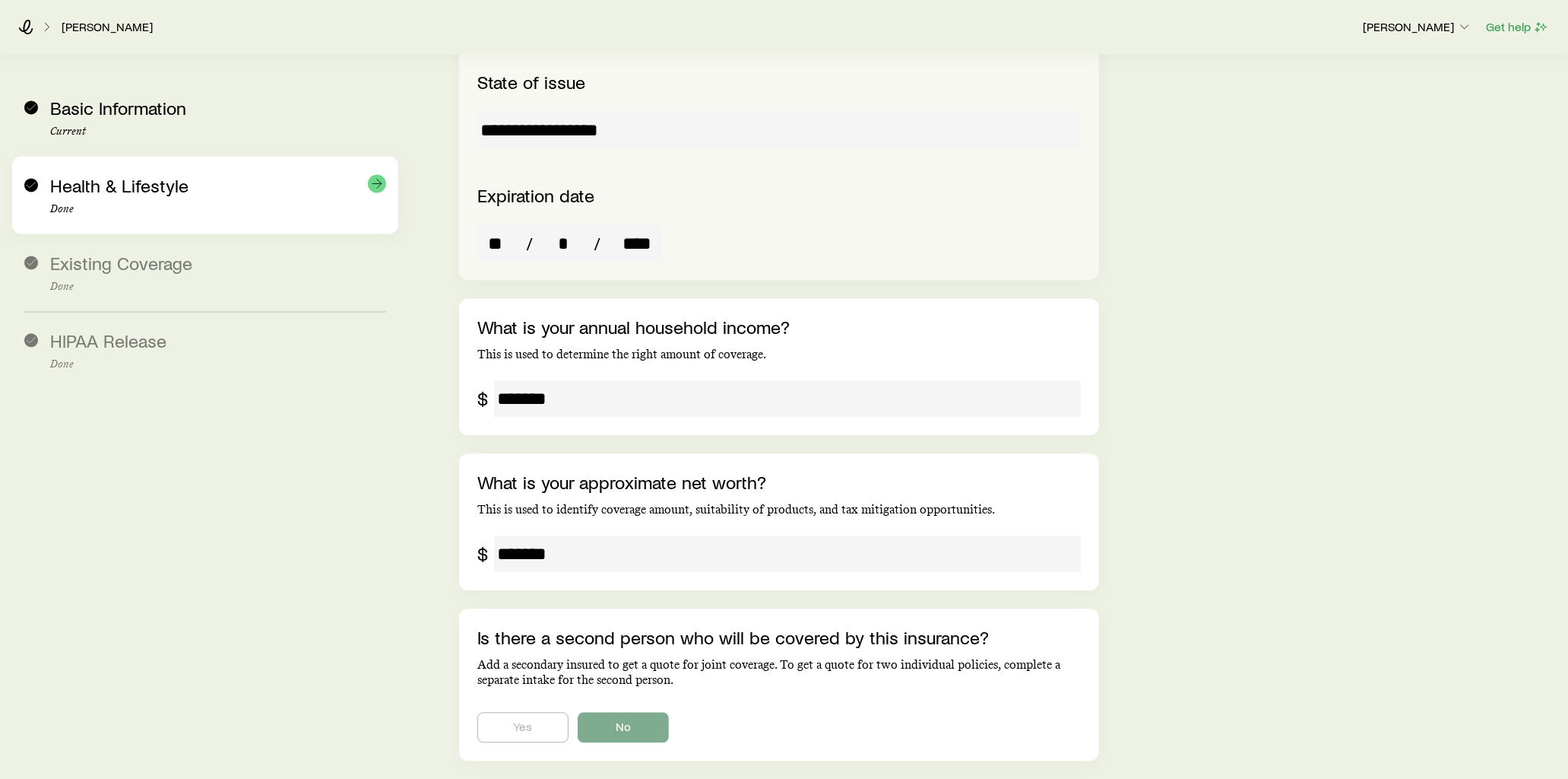
click at [282, 209] on p "Done" at bounding box center [218, 209] width 336 height 12
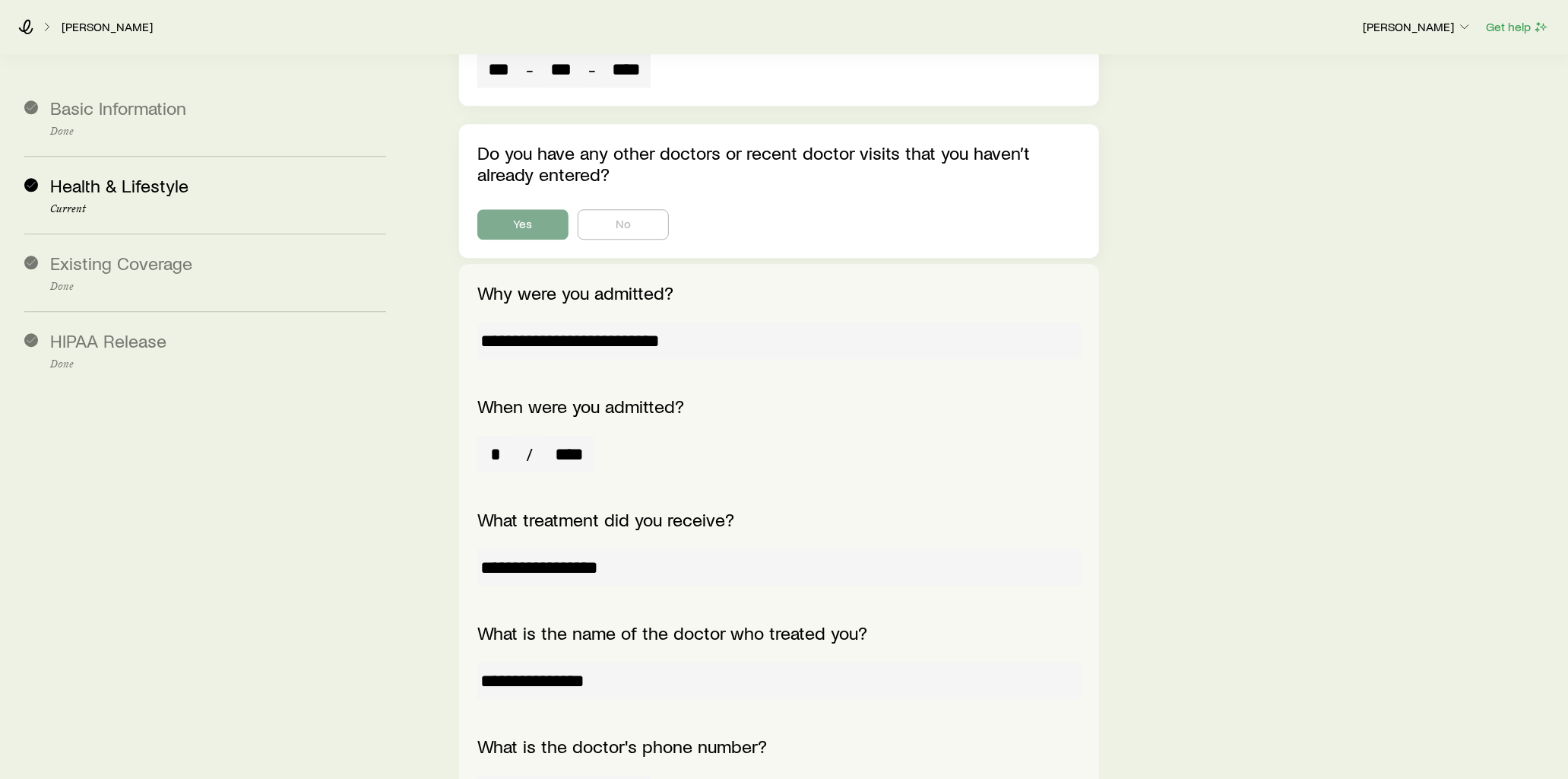
scroll to position [8093, 0]
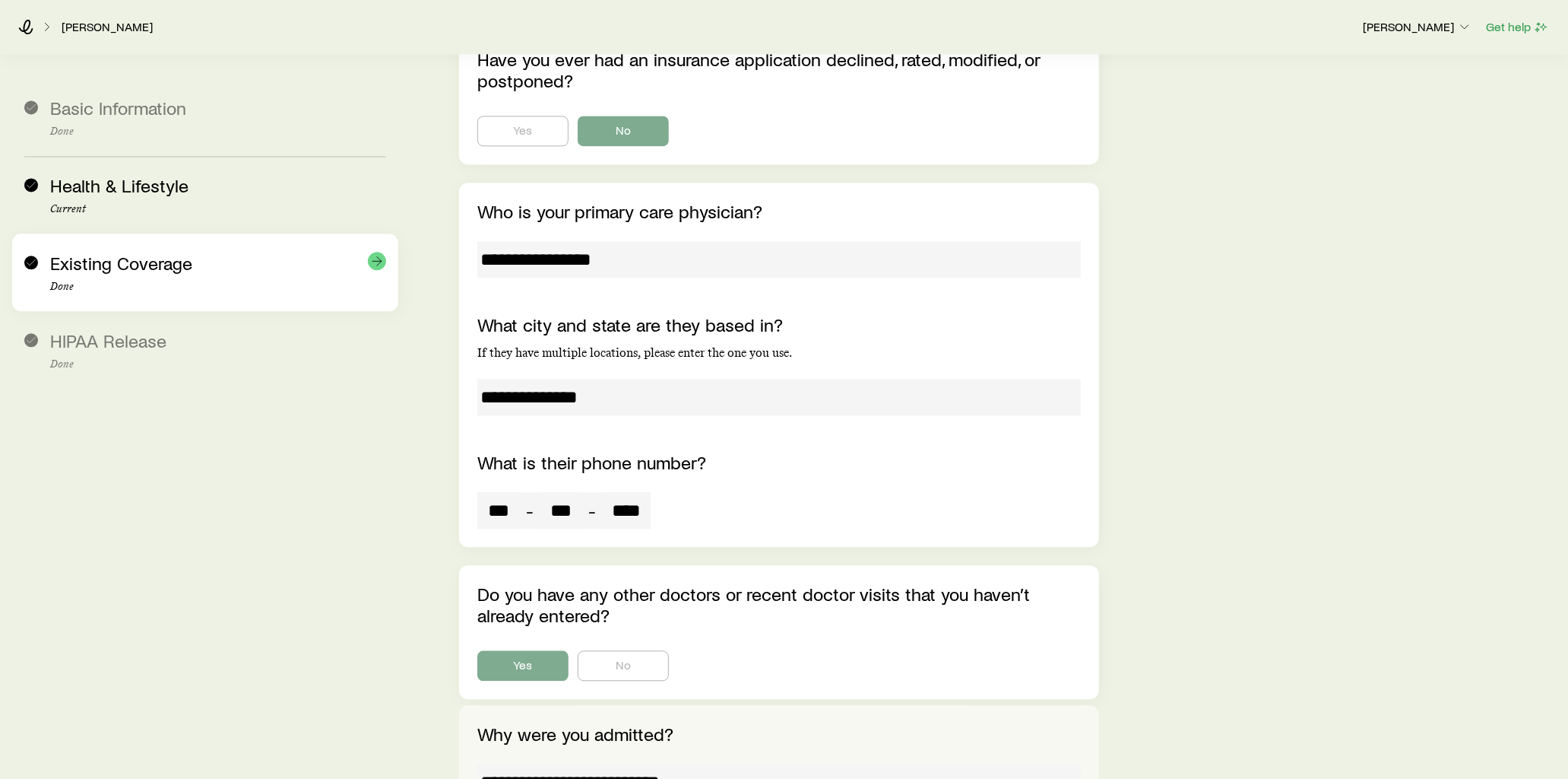
click at [265, 290] on p "Done" at bounding box center [218, 287] width 336 height 12
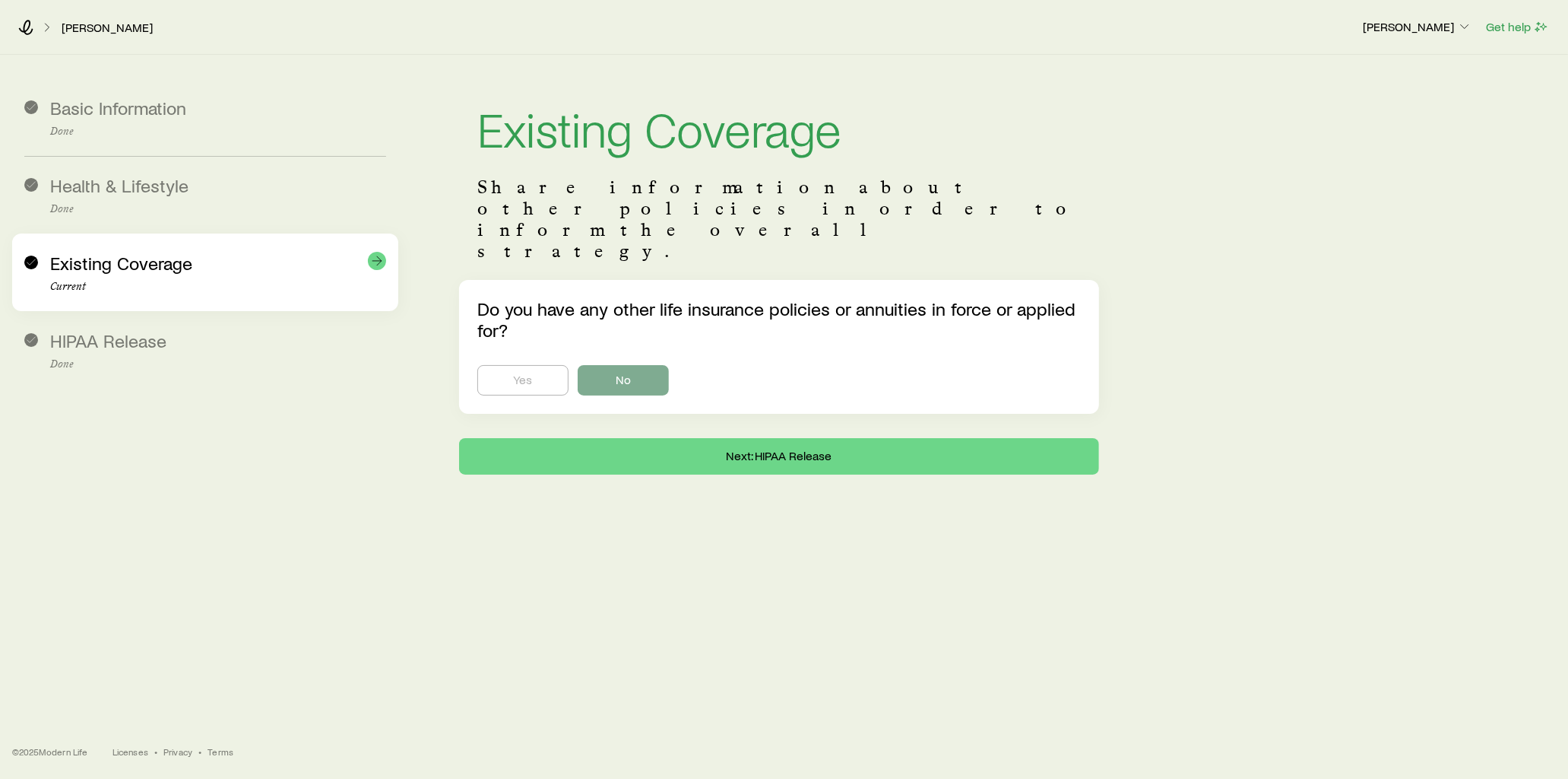
scroll to position [36, 0]
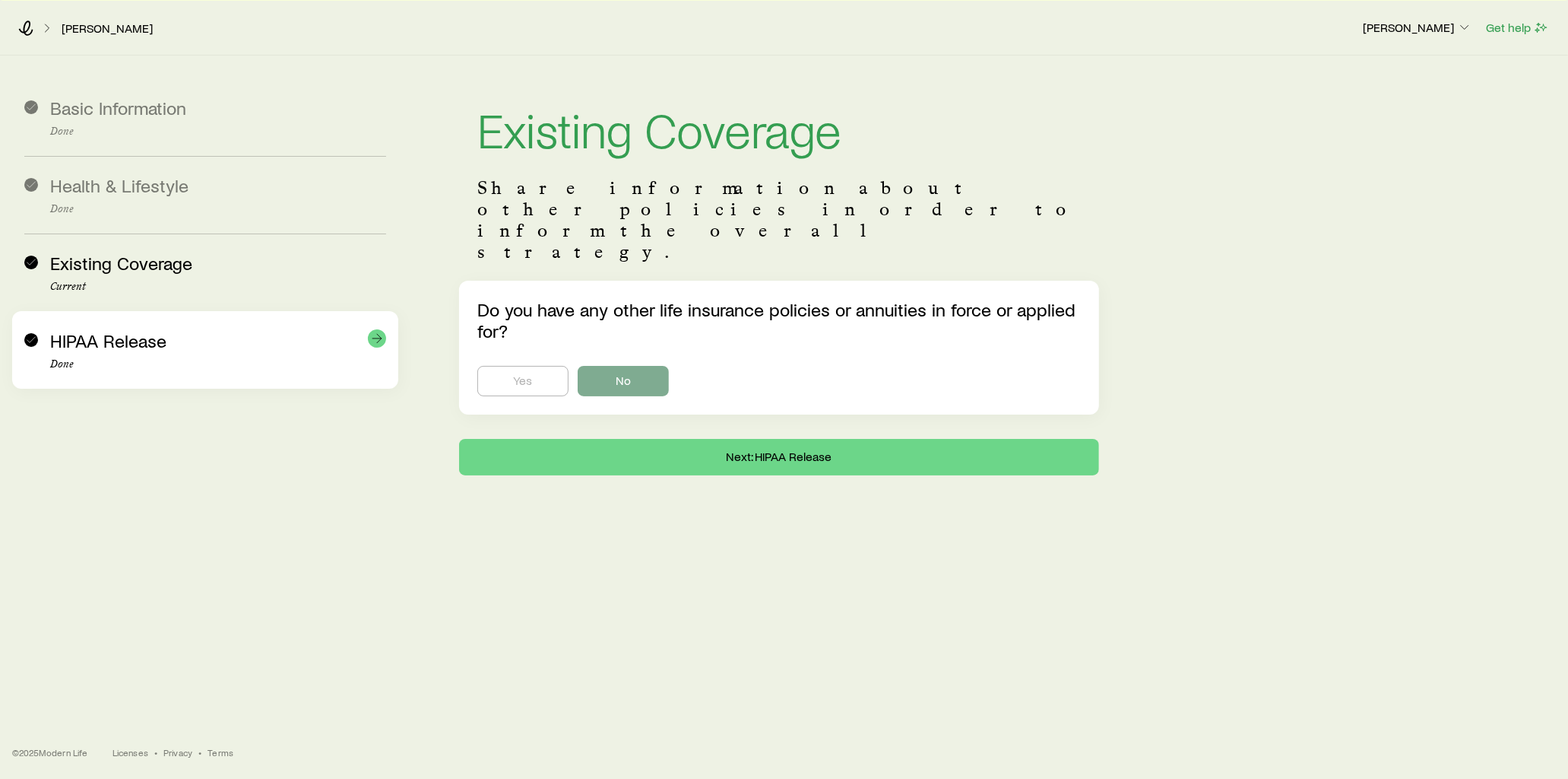
click at [224, 354] on div "HIPAA Release Done" at bounding box center [218, 351] width 336 height 40
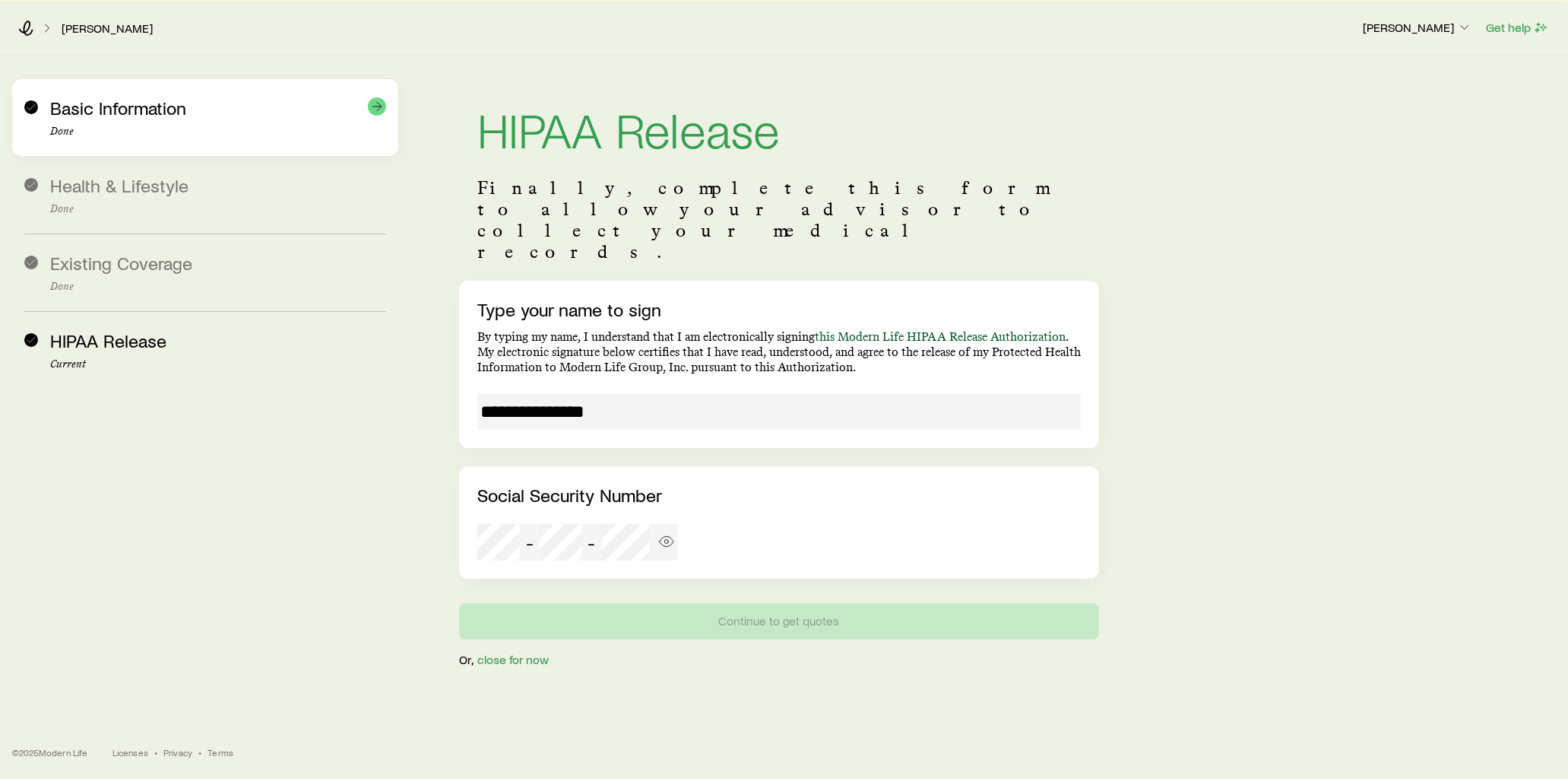
click at [178, 130] on p "Done" at bounding box center [218, 132] width 336 height 12
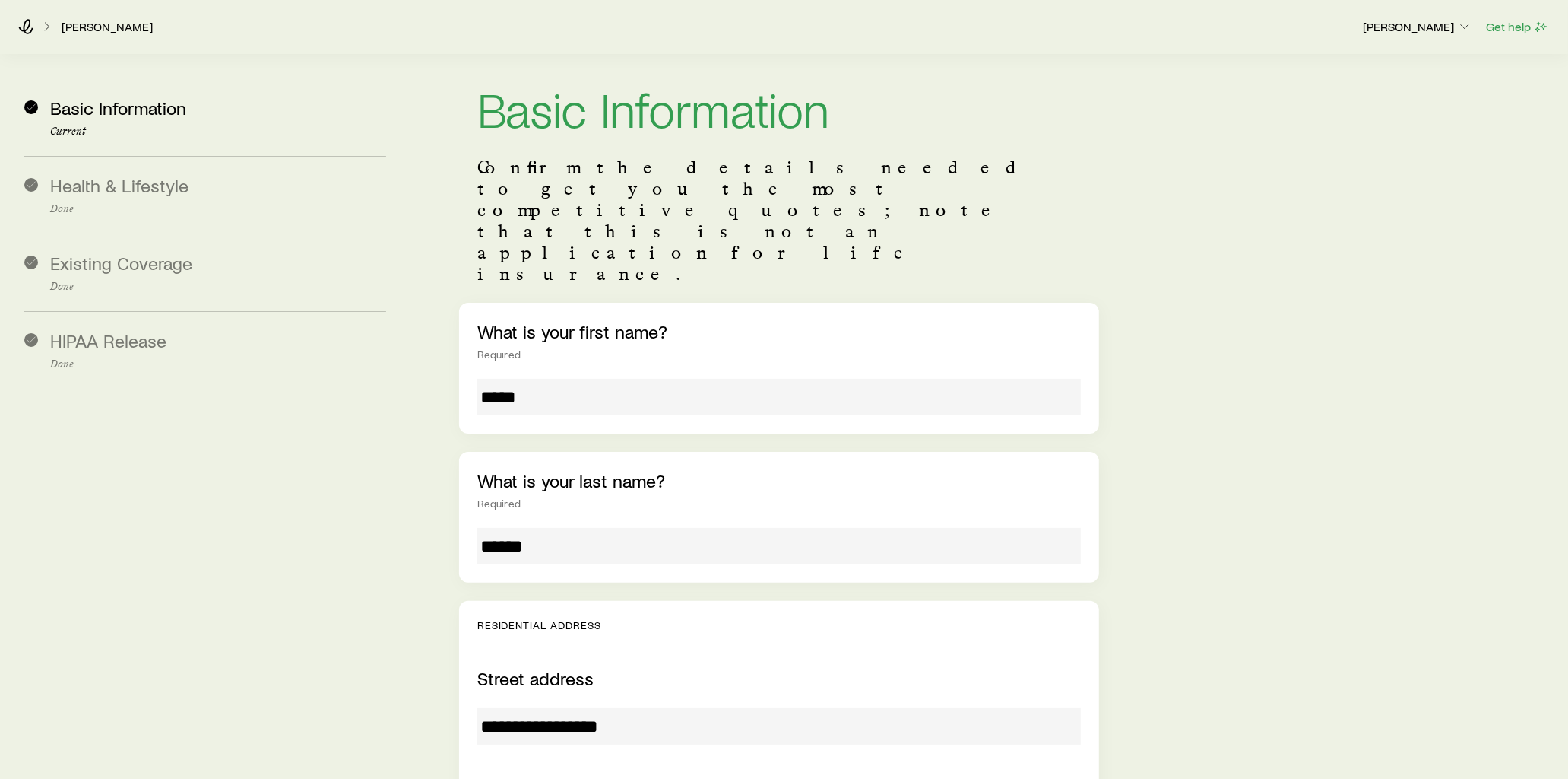
scroll to position [0, 0]
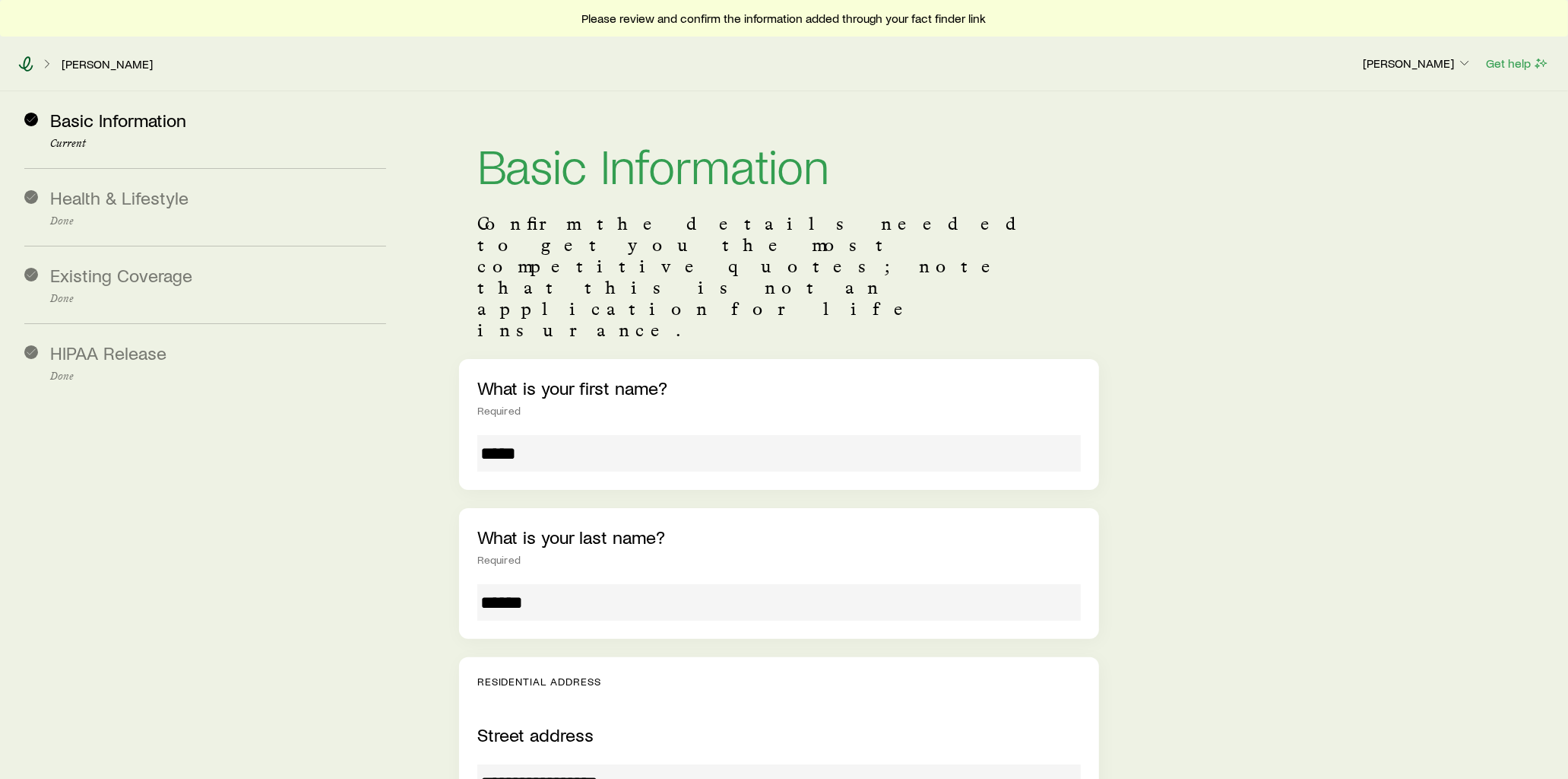
click at [28, 63] on icon at bounding box center [26, 64] width 15 height 15
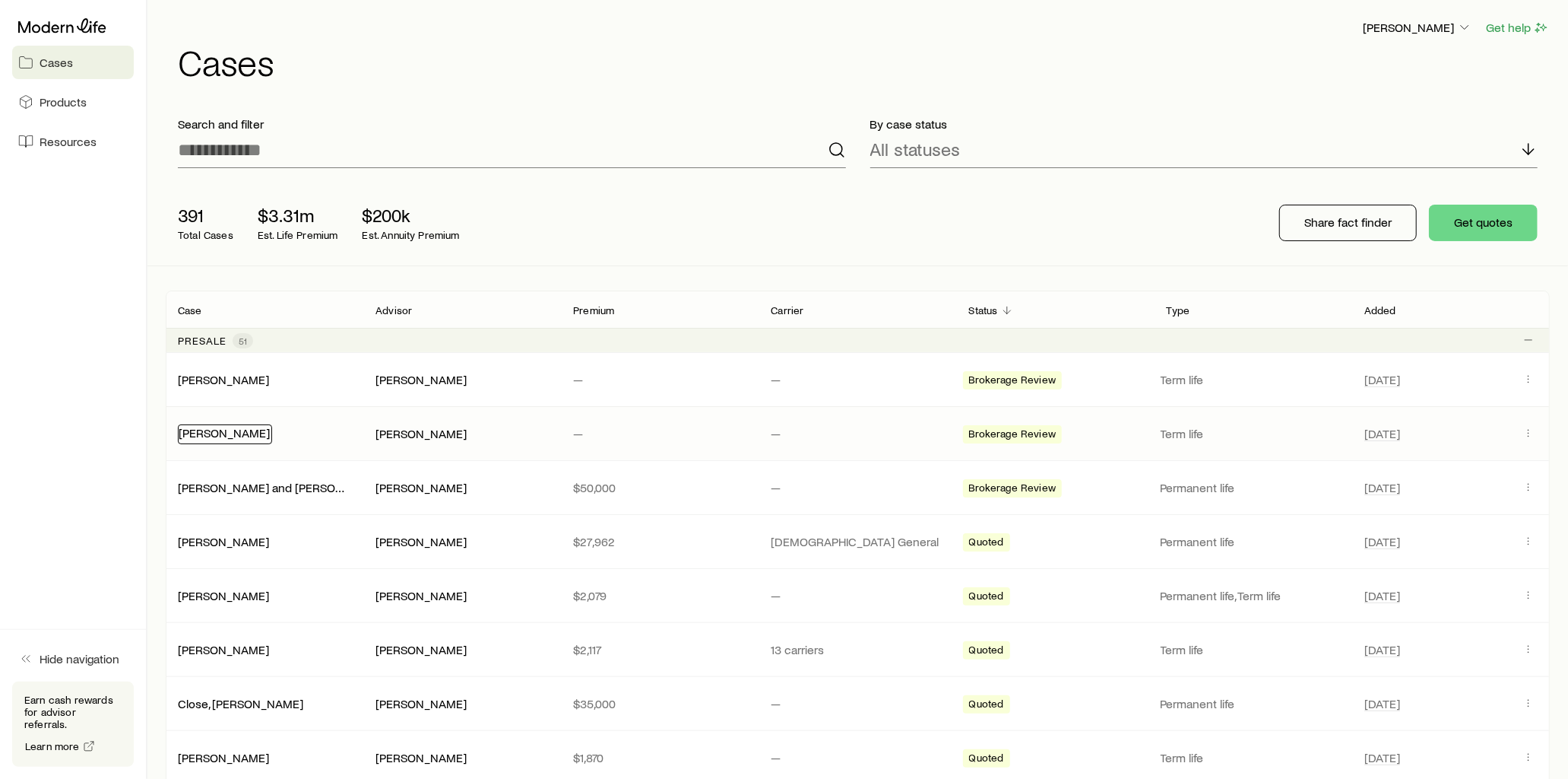
click at [244, 431] on link "[PERSON_NAME]" at bounding box center [224, 432] width 91 height 15
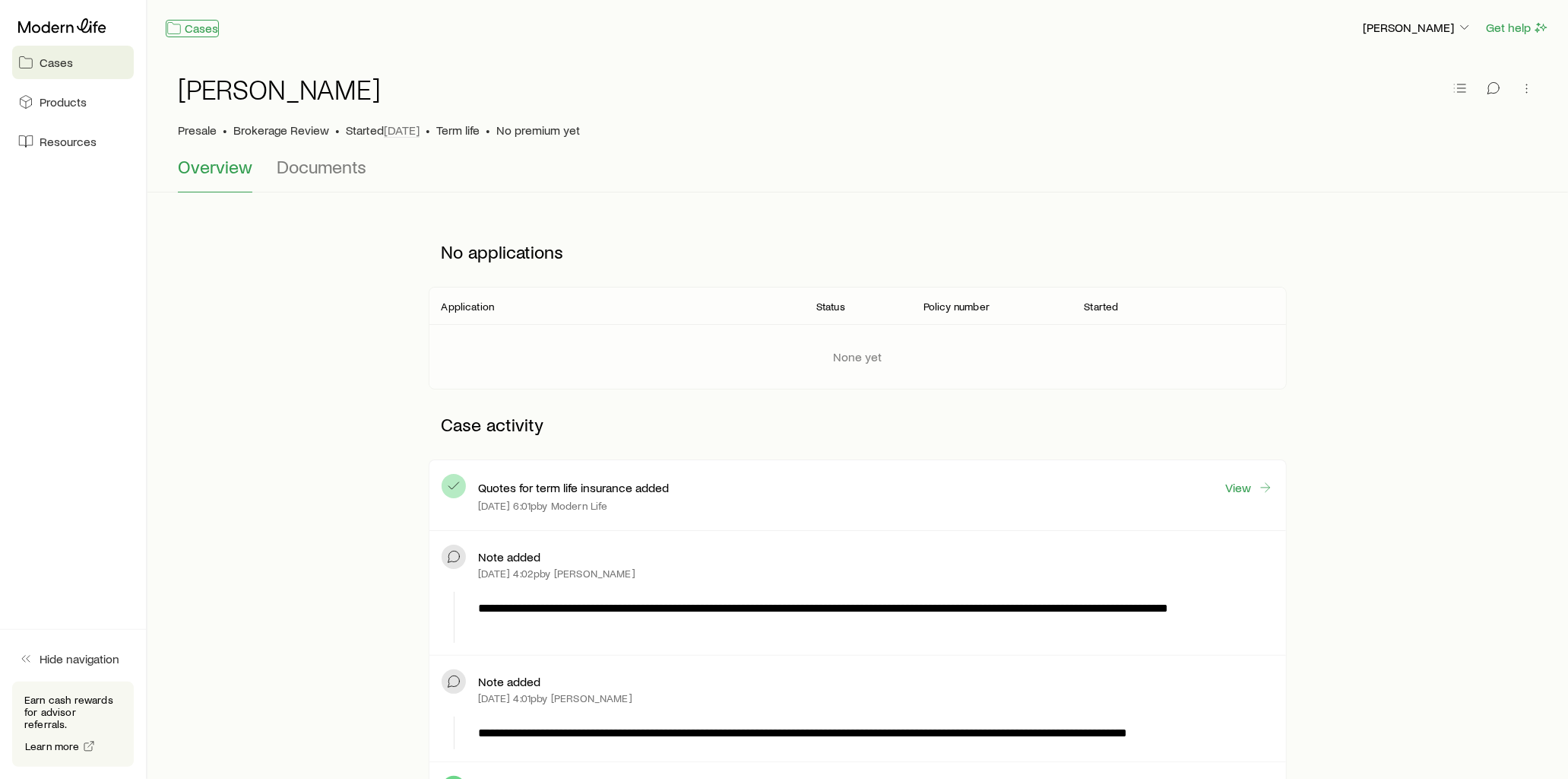
click at [200, 28] on link "Cases" at bounding box center [192, 29] width 53 height 18
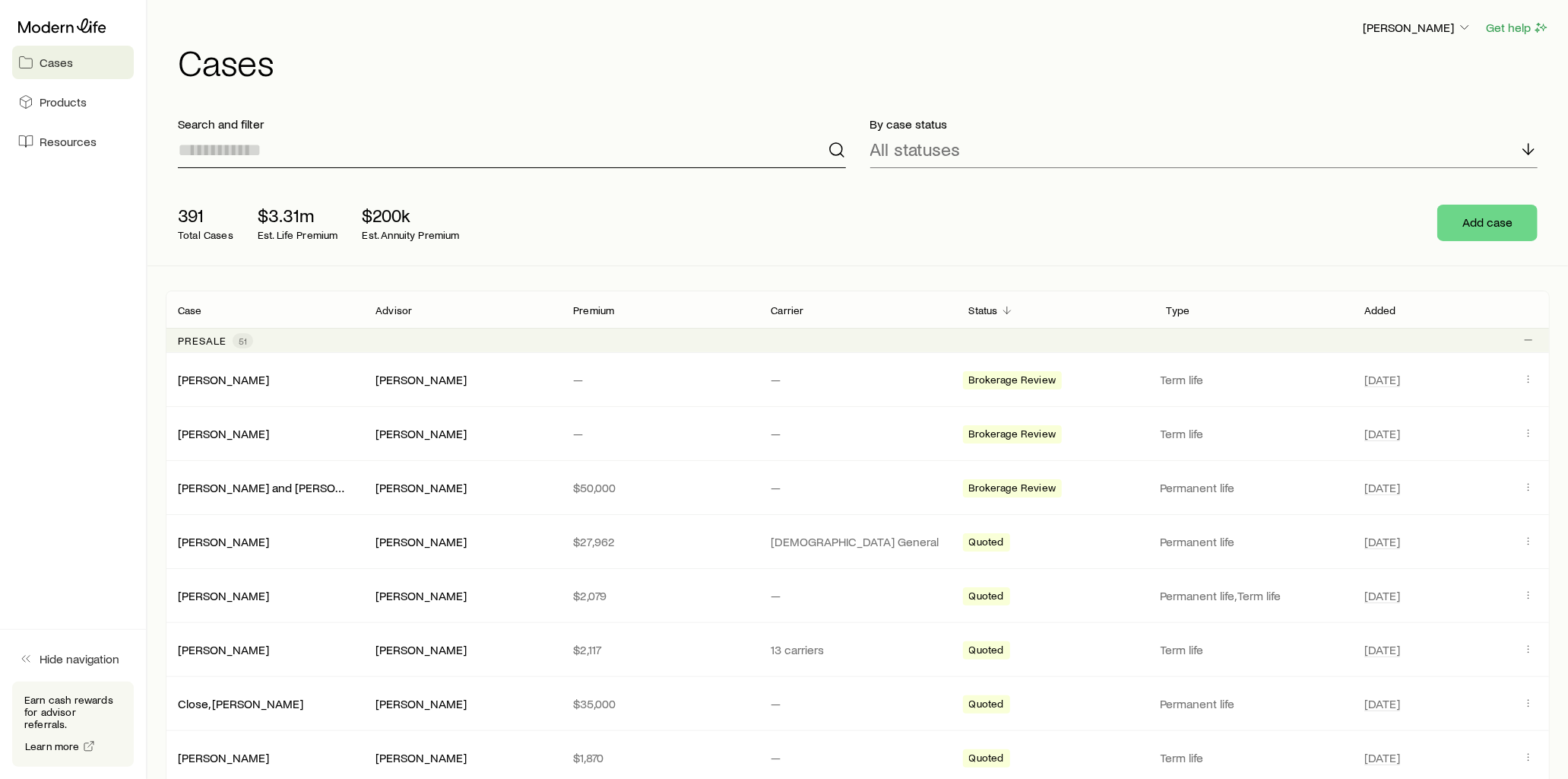
click at [301, 148] on input at bounding box center [512, 149] width 668 height 36
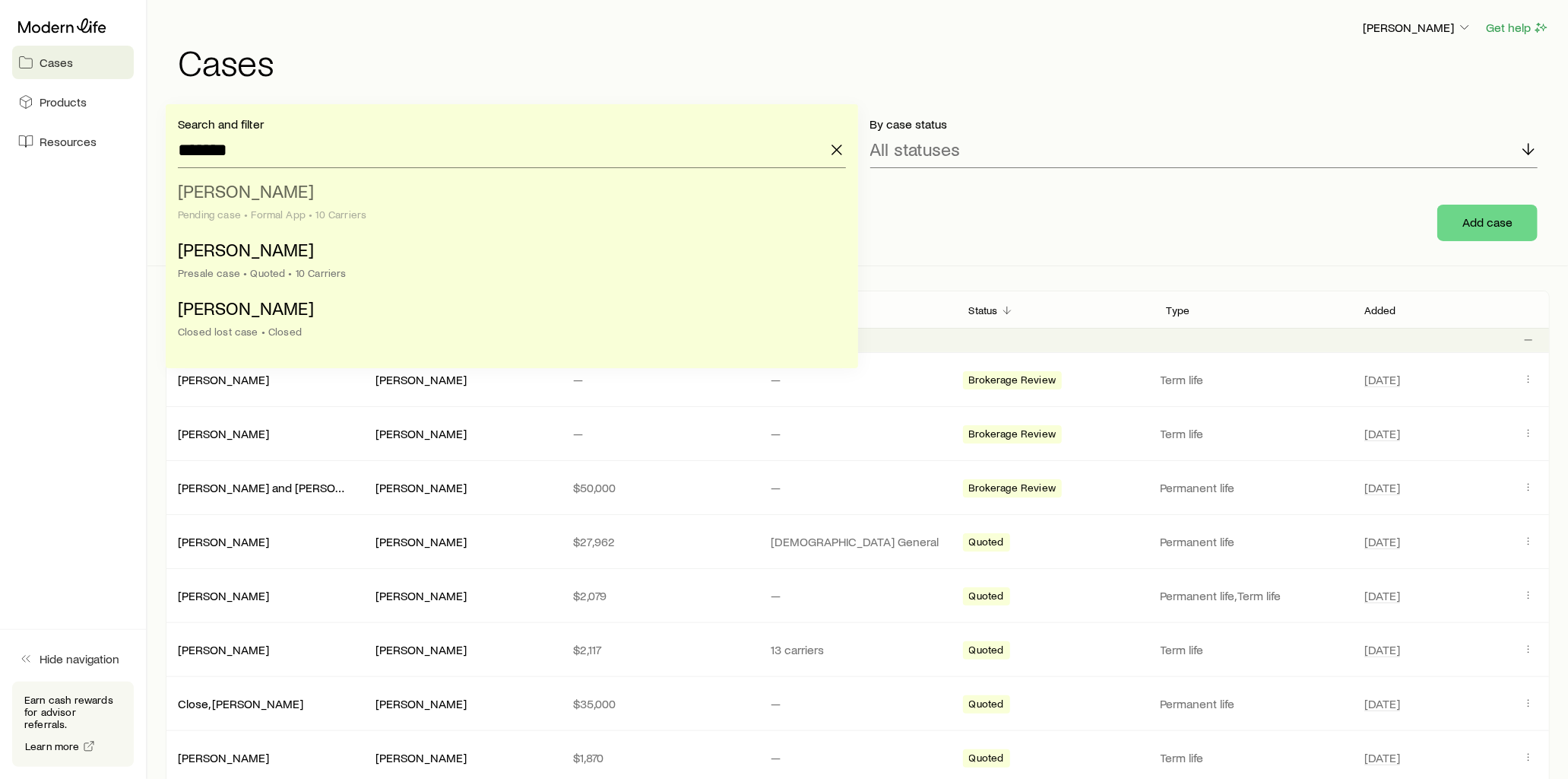
click at [275, 190] on span "[PERSON_NAME]" at bounding box center [246, 190] width 136 height 22
type input "**********"
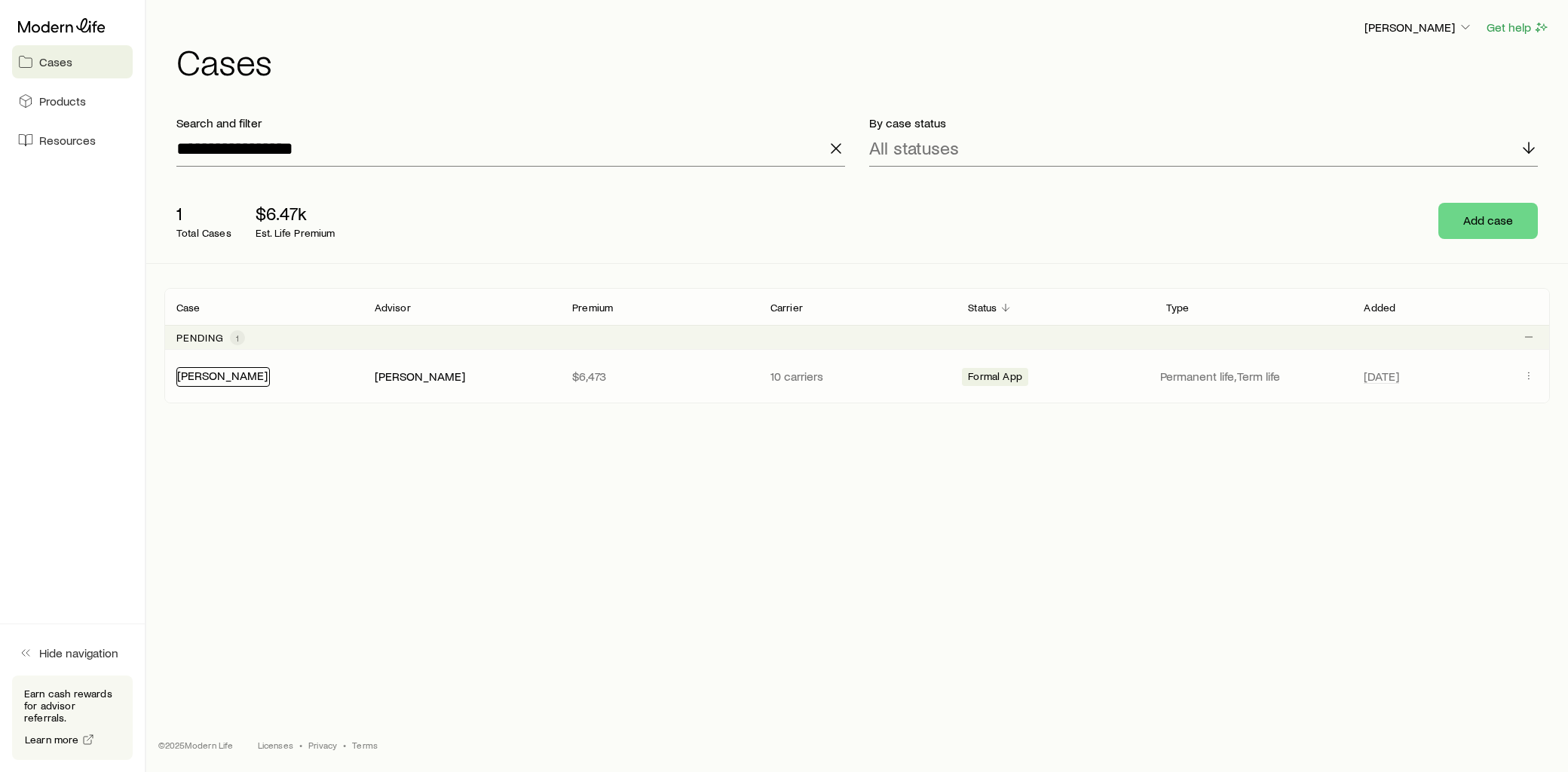
click at [238, 373] on link "[PERSON_NAME]" at bounding box center [222, 375] width 90 height 15
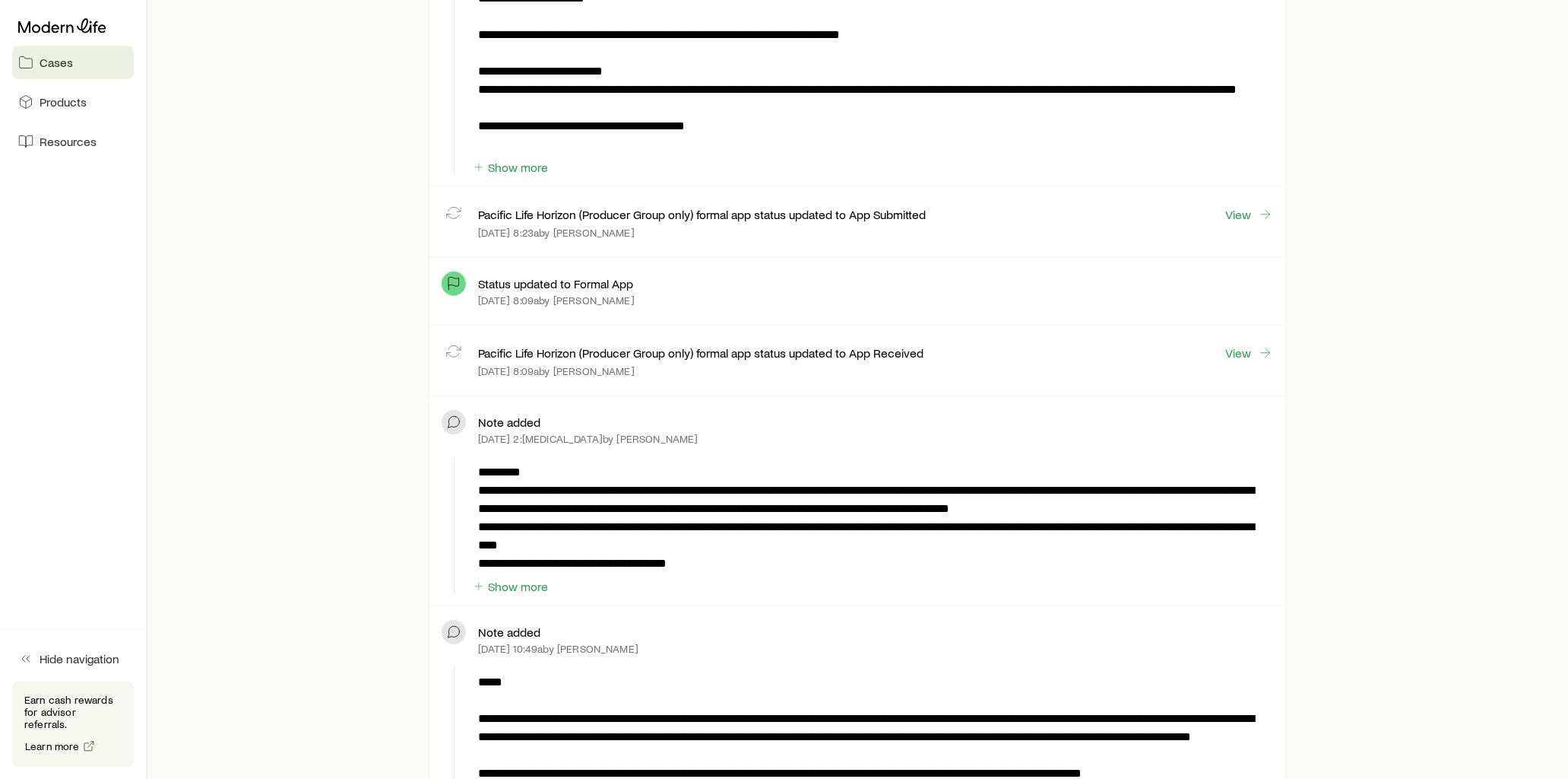
scroll to position [676, 0]
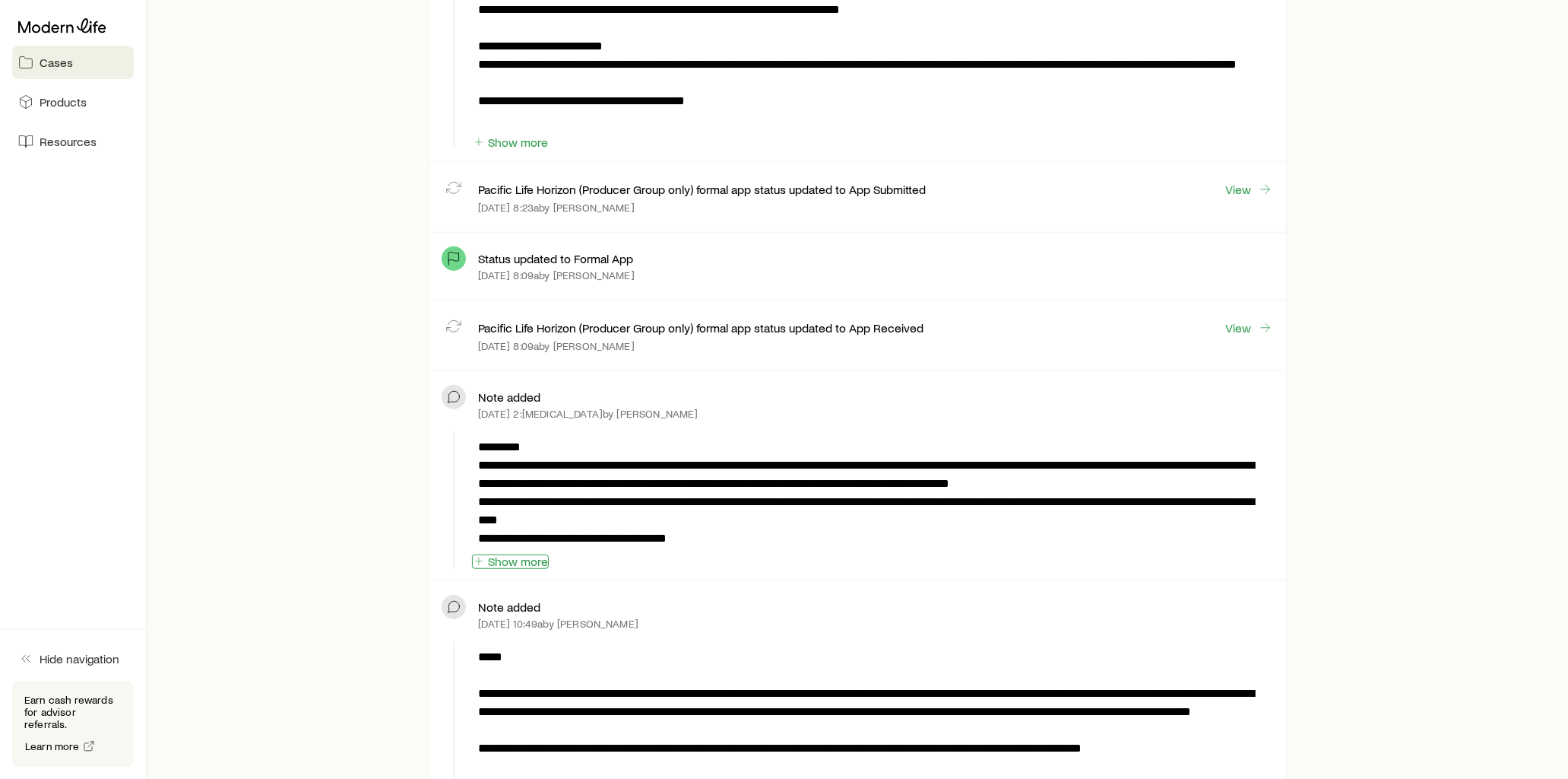
click at [529, 564] on button "Show more" at bounding box center [510, 561] width 76 height 15
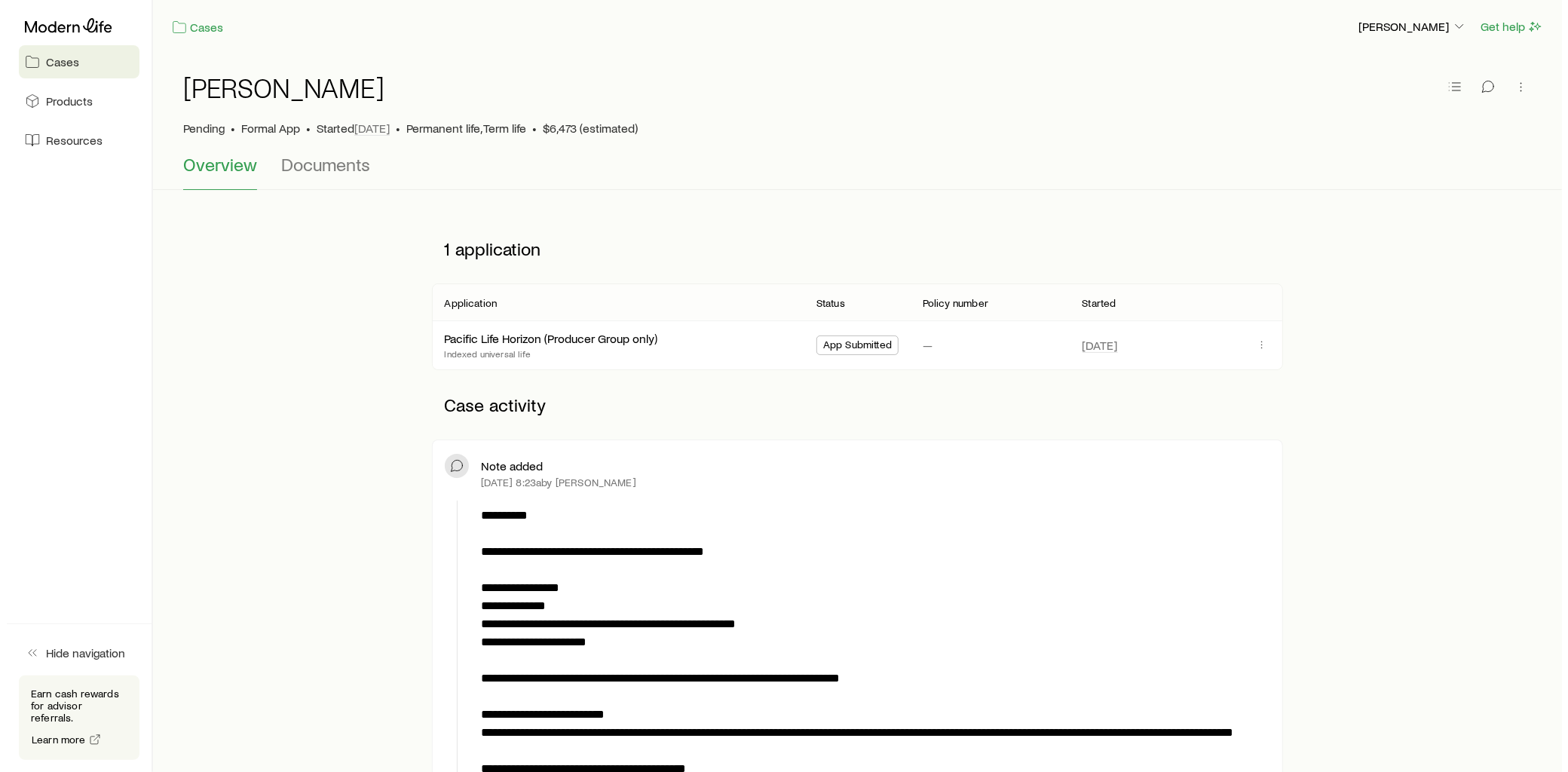
scroll to position [0, 0]
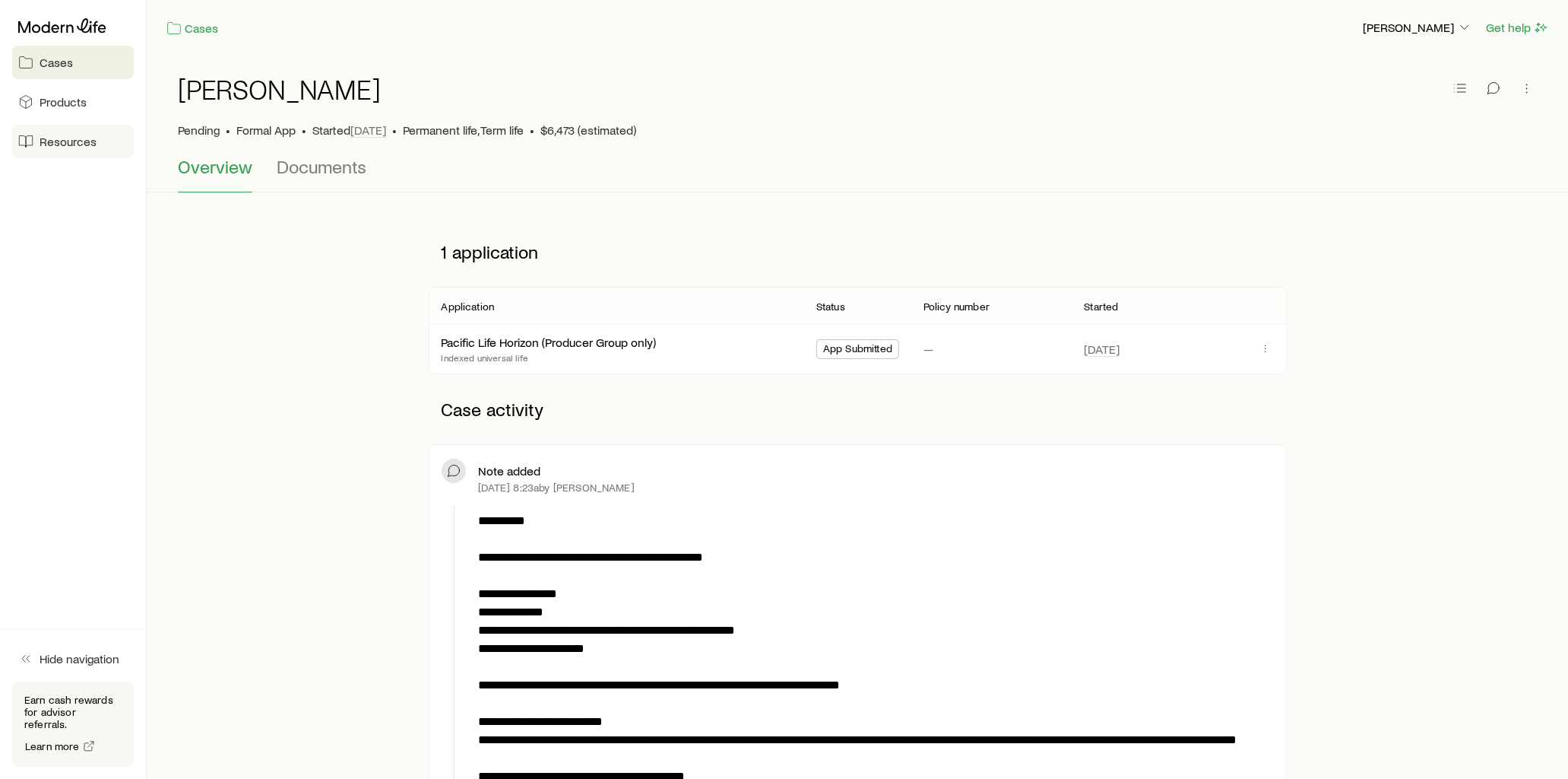
click at [84, 139] on span "Resources" at bounding box center [68, 141] width 57 height 15
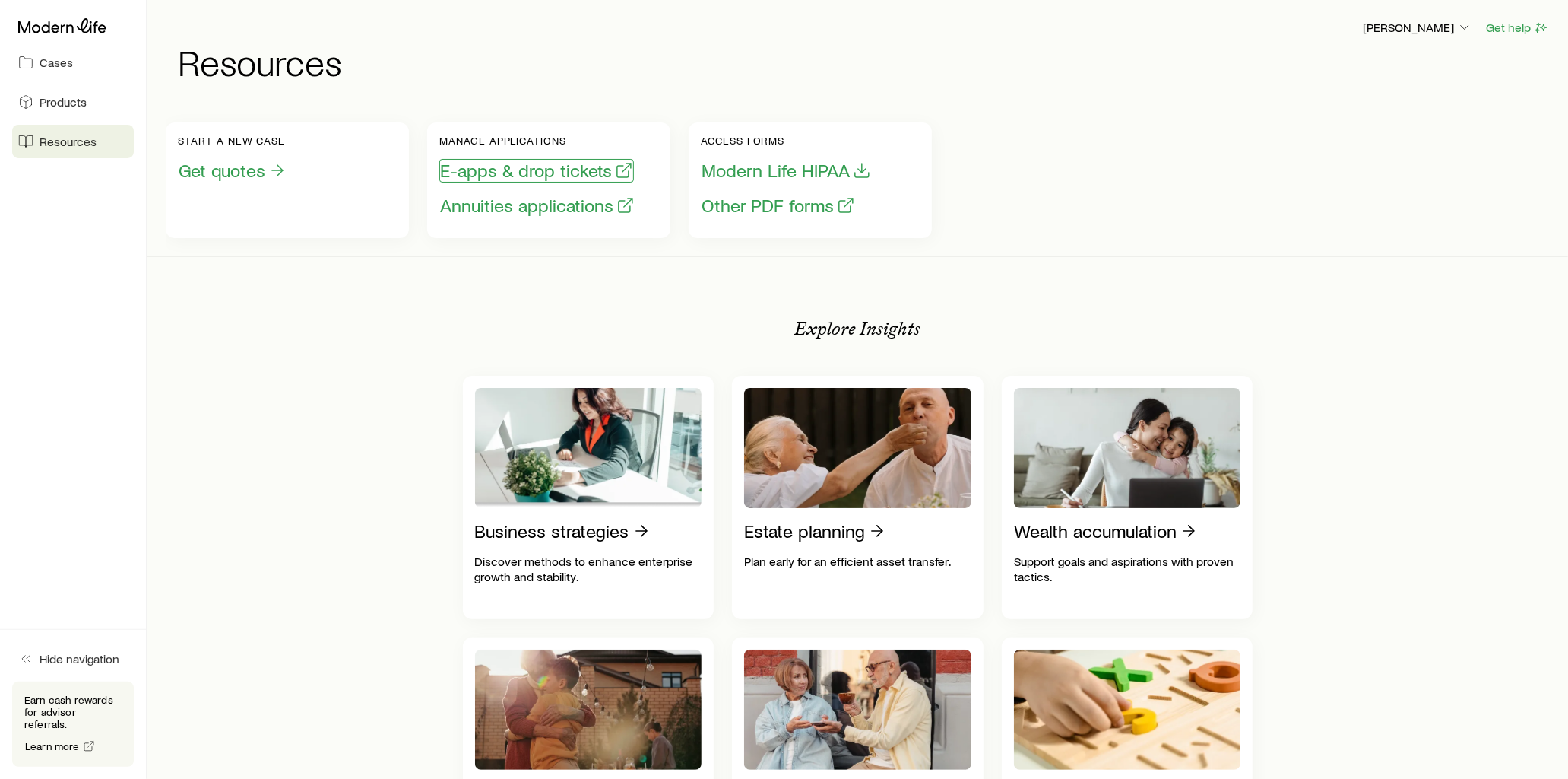
click at [525, 168] on button "E-apps & drop tickets" at bounding box center [536, 171] width 194 height 24
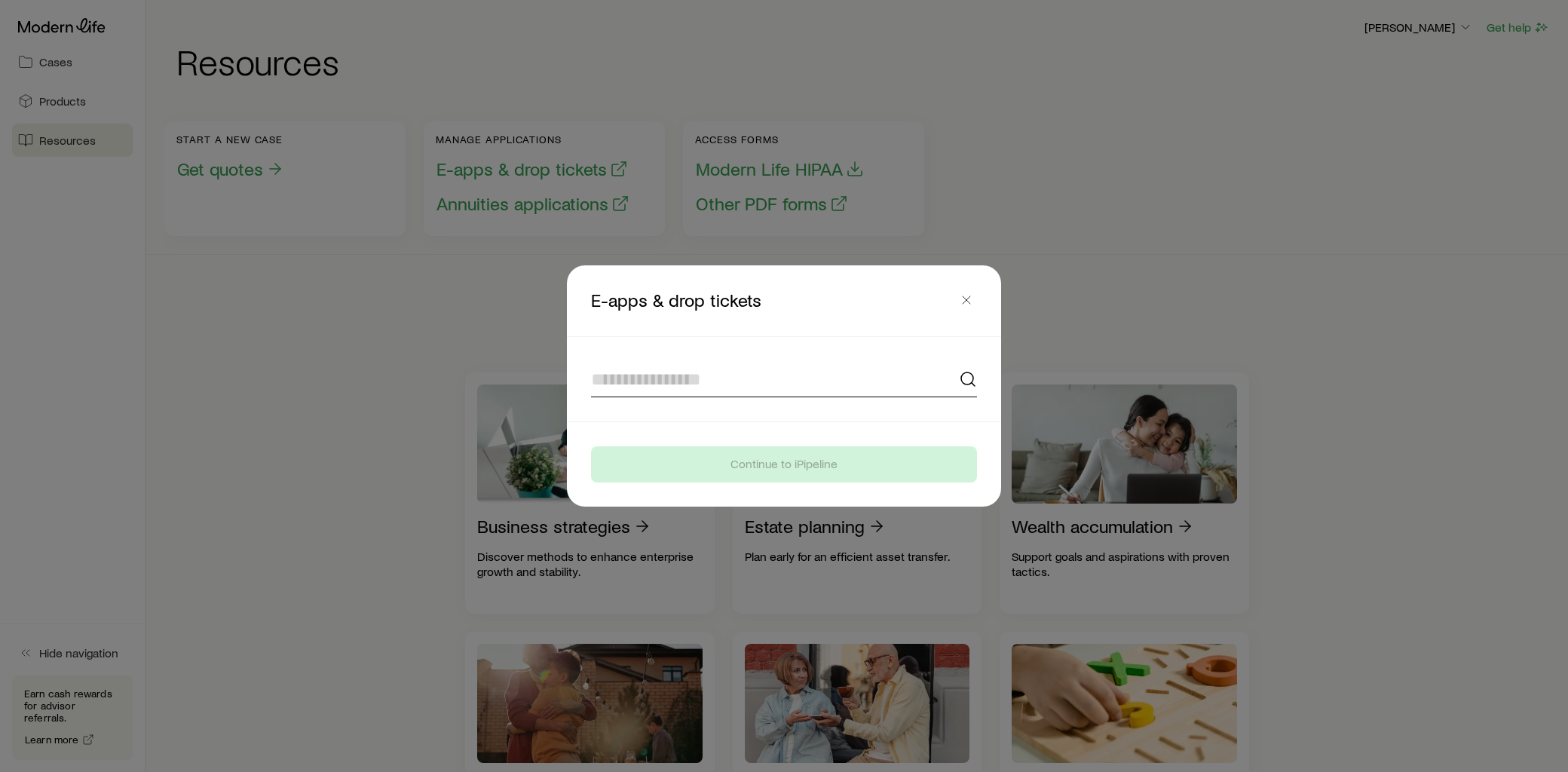
click at [683, 378] on input at bounding box center [784, 379] width 386 height 36
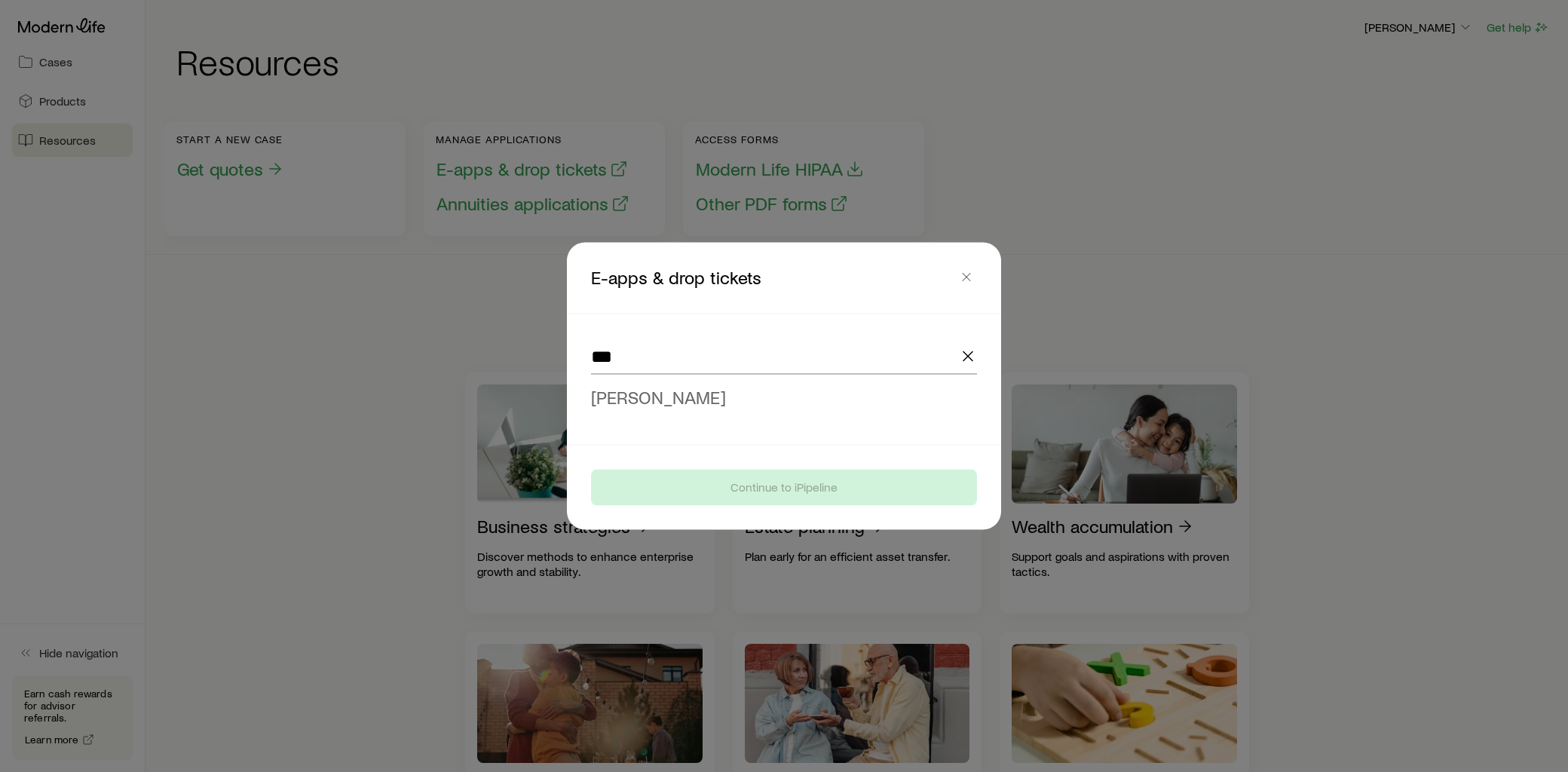
click at [686, 392] on span "[PERSON_NAME]" at bounding box center [658, 396] width 135 height 22
type input "**********"
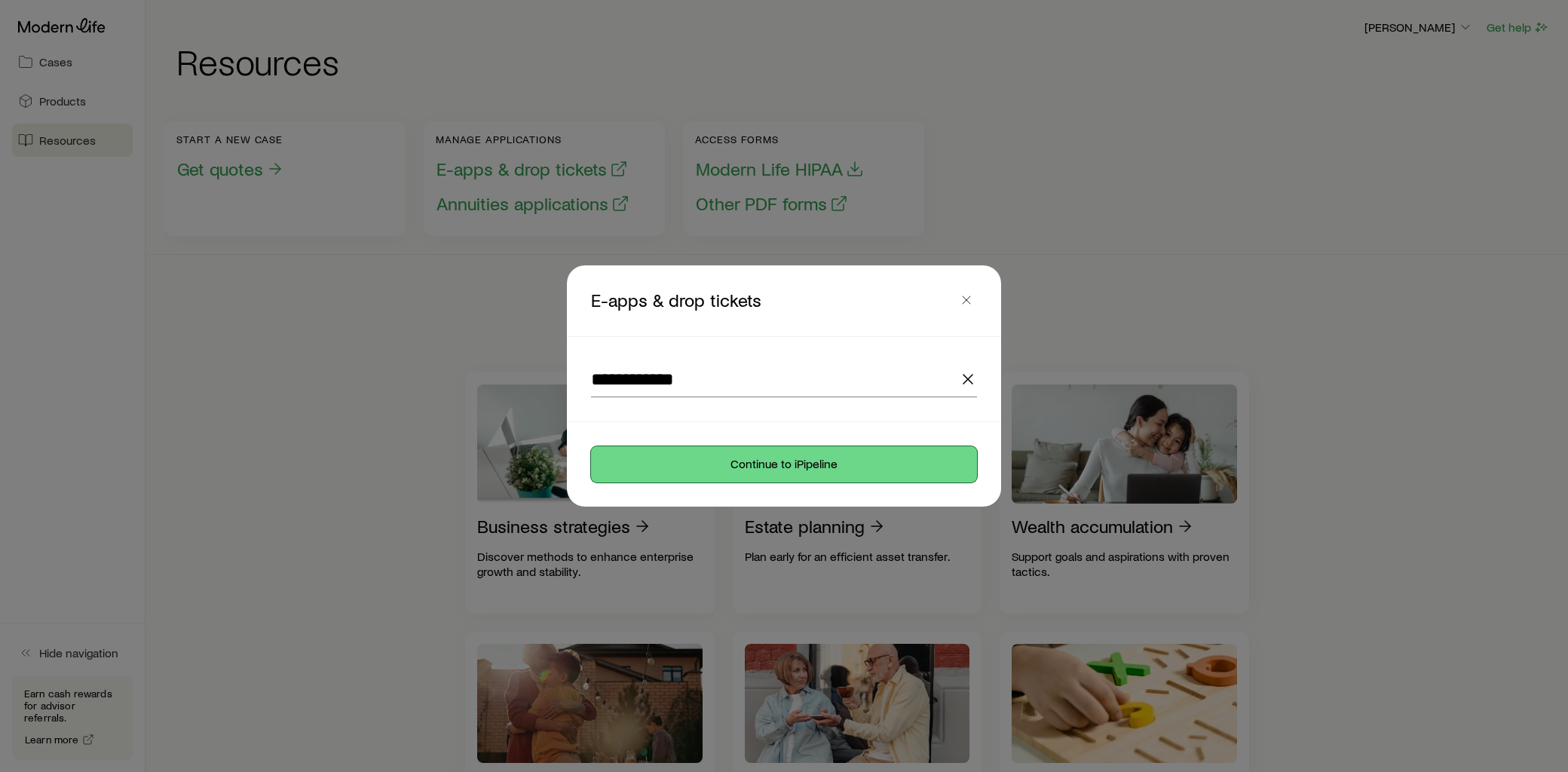
click at [778, 454] on button "Continue to iPipeline" at bounding box center [784, 464] width 386 height 36
